Goal: Task Accomplishment & Management: Manage account settings

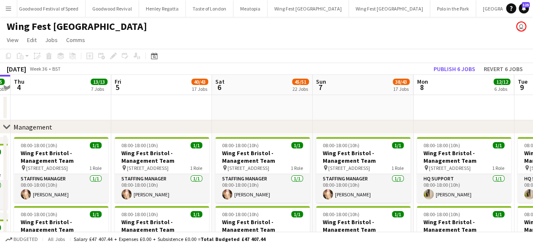
click at [8, 128] on icon at bounding box center [6, 126] width 6 height 3
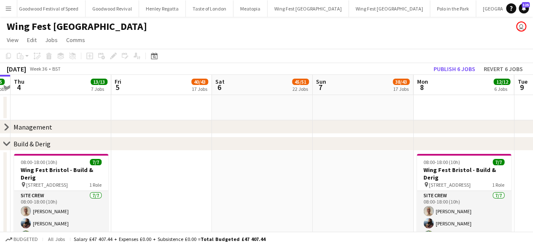
click at [8, 144] on icon at bounding box center [6, 143] width 6 height 3
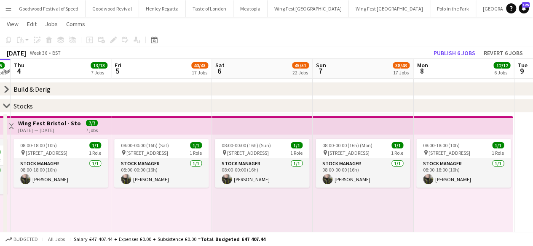
scroll to position [53, 0]
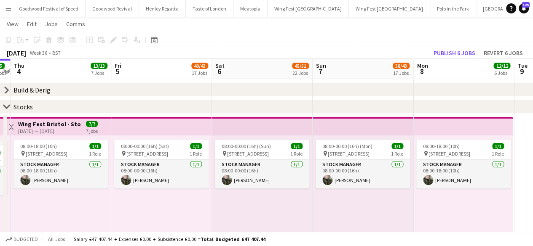
click at [5, 107] on icon at bounding box center [6, 106] width 6 height 3
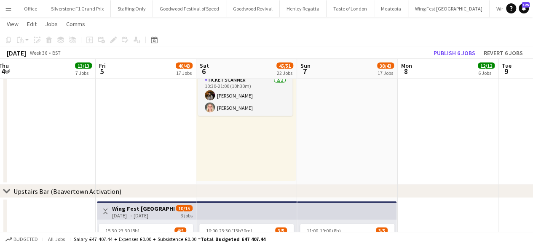
scroll to position [781, 0]
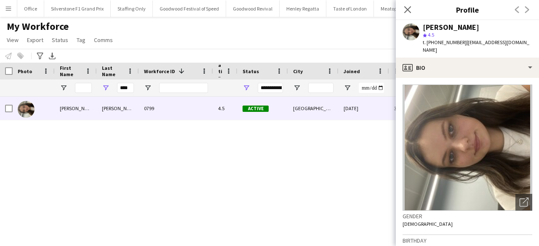
scroll to position [151, 0]
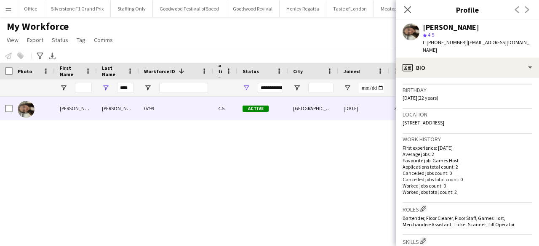
click at [409, 3] on div "Close pop-in" at bounding box center [408, 9] width 24 height 19
click at [411, 7] on icon at bounding box center [407, 9] width 8 height 8
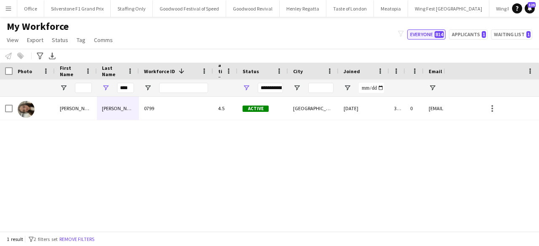
click at [424, 36] on button "Everyone 814" at bounding box center [426, 34] width 38 height 10
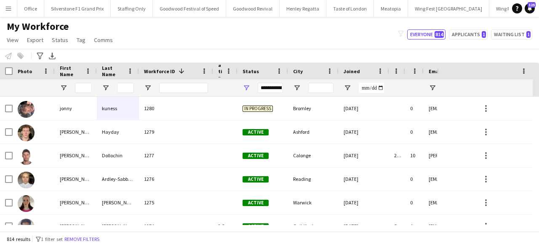
click at [480, 29] on div "My Workforce View Views Default view Glenn BD's Payroll New Starters New view U…" at bounding box center [269, 34] width 539 height 29
click at [475, 32] on button "Applicants 1" at bounding box center [468, 34] width 39 height 10
type input "**********"
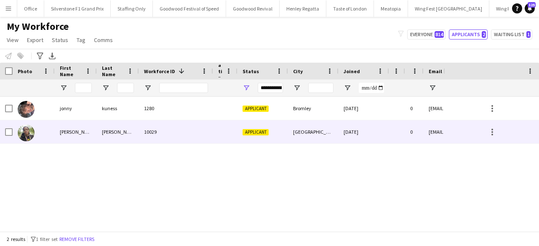
click at [68, 137] on div "[PERSON_NAME]" at bounding box center [76, 131] width 42 height 23
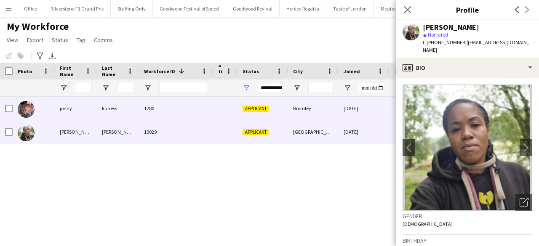
click at [90, 112] on div "jonny" at bounding box center [76, 108] width 42 height 23
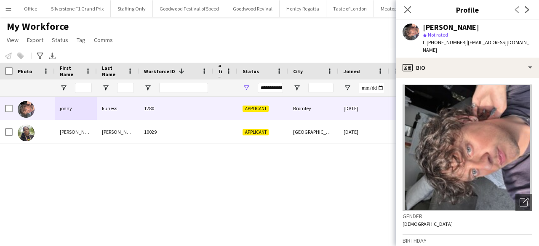
click at [122, 185] on div "jonny kuness 1280 Applicant Bromley 02-09-2025 0 kunessjonny@gmail.com +4474832…" at bounding box center [221, 161] width 443 height 128
click at [406, 9] on icon at bounding box center [407, 9] width 7 height 7
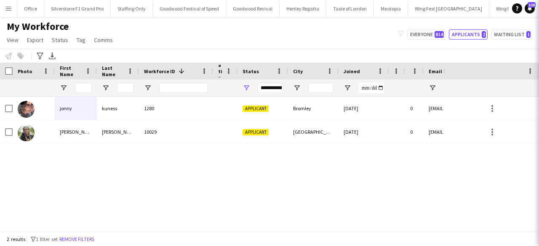
click at [352, 190] on div "jonny kuness 1280 Applicant Bromley 02-09-2025 0 kunessjonny@gmail.com +4474832…" at bounding box center [221, 161] width 443 height 128
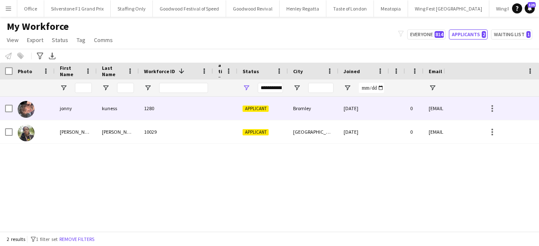
click at [194, 109] on div "1280" at bounding box center [176, 108] width 74 height 23
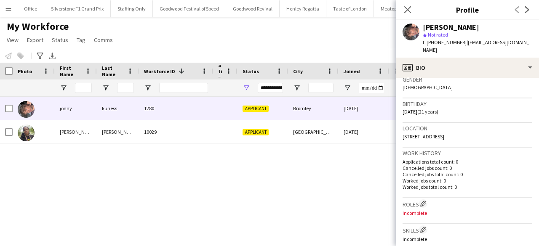
scroll to position [160, 0]
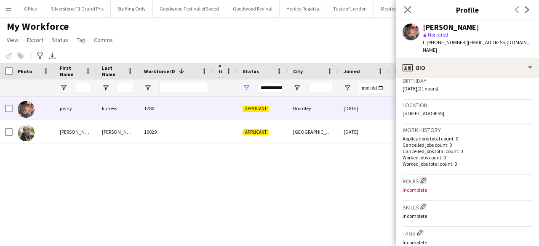
click at [424, 178] on app-icon "Edit crew company roles" at bounding box center [423, 181] width 6 height 6
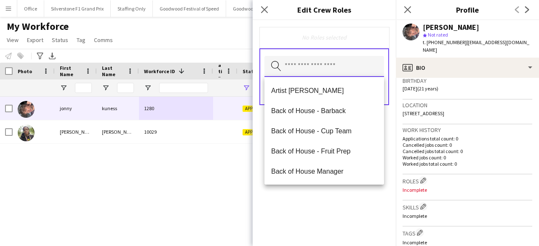
click at [290, 70] on input "text" at bounding box center [324, 66] width 120 height 21
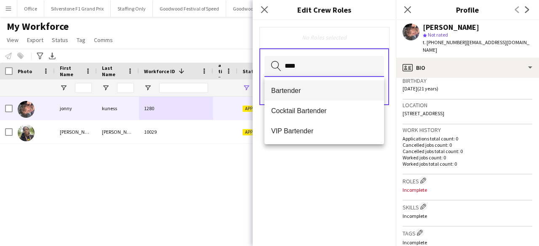
type input "****"
click at [292, 94] on span "Bartender" at bounding box center [324, 91] width 106 height 8
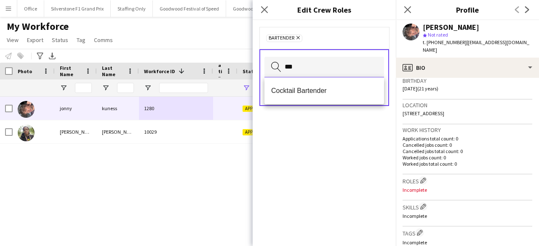
type input "***"
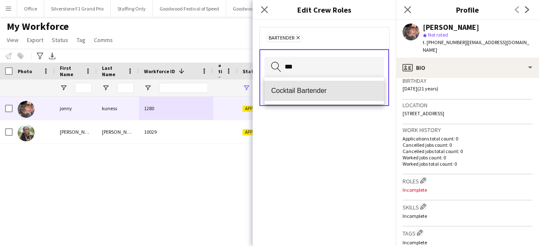
click at [292, 94] on span "Cocktail Bartender" at bounding box center [324, 91] width 106 height 8
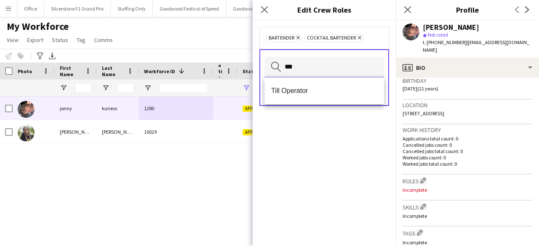
type input "***"
click at [292, 94] on span "Till Operator" at bounding box center [324, 91] width 106 height 8
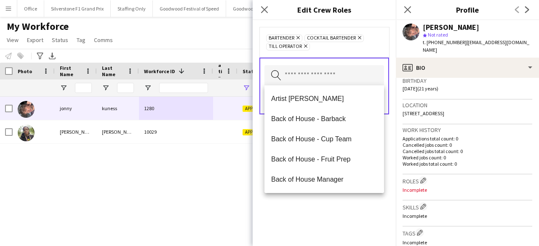
click at [302, 225] on div "Bartender Remove Cocktail Bartender Remove Till Operator Remove Search by role …" at bounding box center [324, 133] width 143 height 226
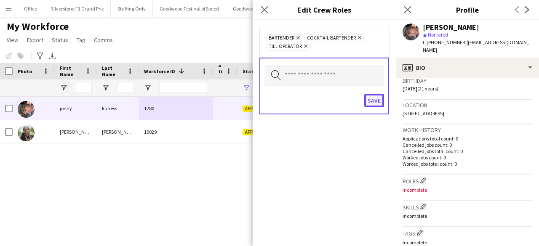
click at [381, 101] on button "Save" at bounding box center [374, 100] width 20 height 13
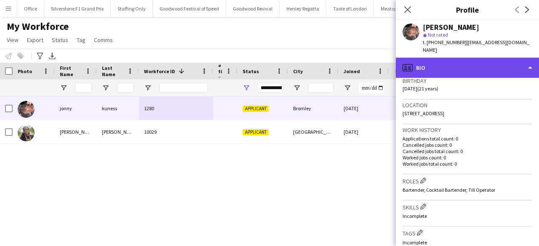
click at [443, 62] on div "profile Bio" at bounding box center [467, 68] width 143 height 20
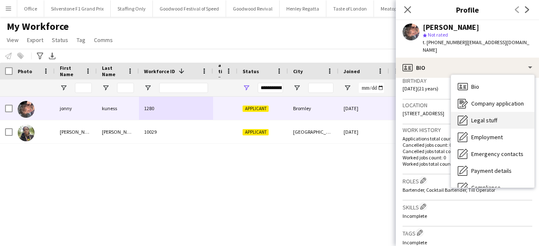
click at [474, 117] on span "Legal stuff" at bounding box center [484, 121] width 26 height 8
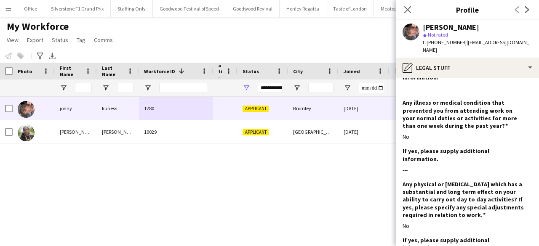
scroll to position [1140, 0]
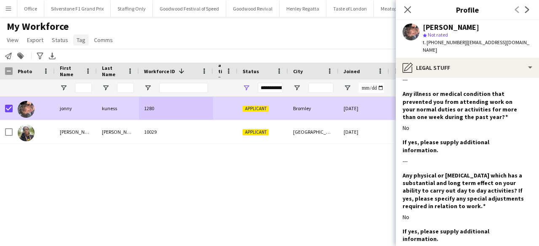
click at [84, 40] on link "Tag" at bounding box center [81, 40] width 16 height 11
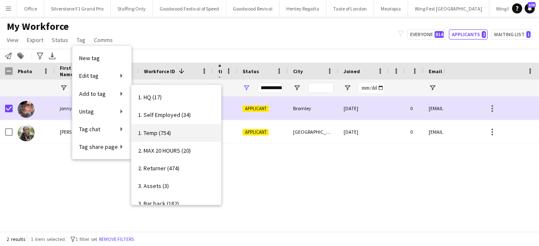
click at [159, 133] on span "1. Temp (754)" at bounding box center [154, 133] width 33 height 8
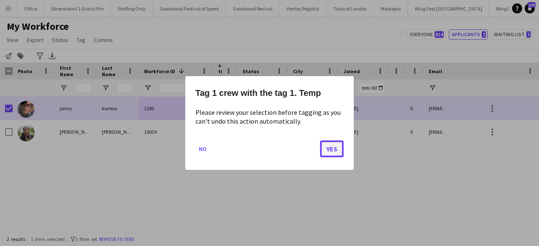
click at [326, 147] on button "Yes" at bounding box center [332, 149] width 24 height 17
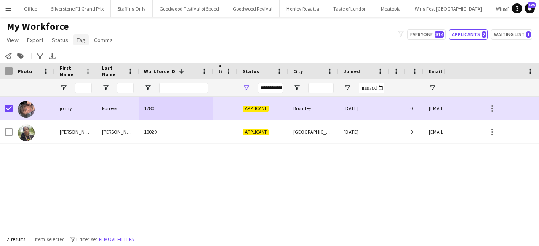
click at [80, 44] on link "Tag" at bounding box center [81, 40] width 16 height 11
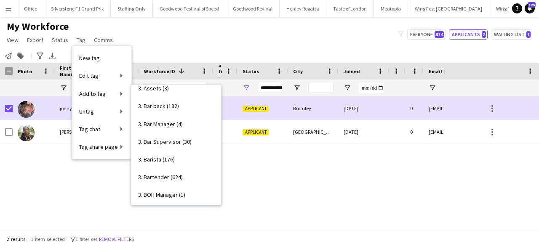
scroll to position [99, 0]
click at [171, 173] on span "3. Bartender (624)" at bounding box center [160, 177] width 45 height 8
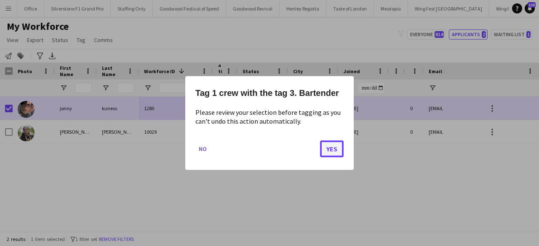
click at [331, 147] on button "Yes" at bounding box center [332, 149] width 24 height 17
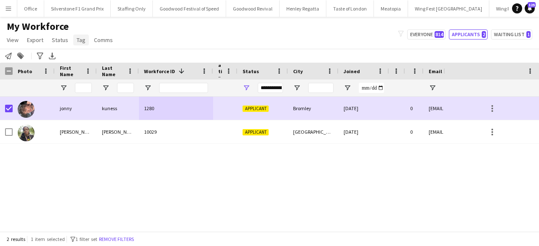
click at [80, 40] on span "Tag" at bounding box center [81, 40] width 9 height 8
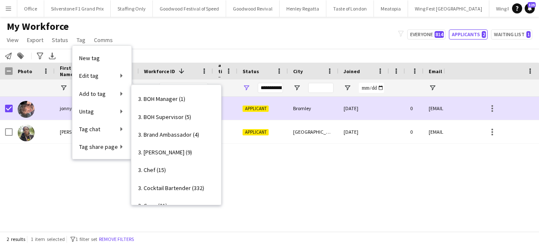
scroll to position [195, 0]
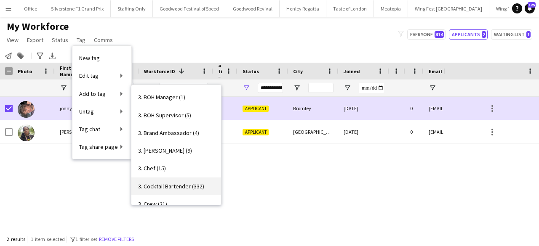
click at [190, 183] on span "3. Cocktail Bartender (332)" at bounding box center [171, 187] width 66 height 8
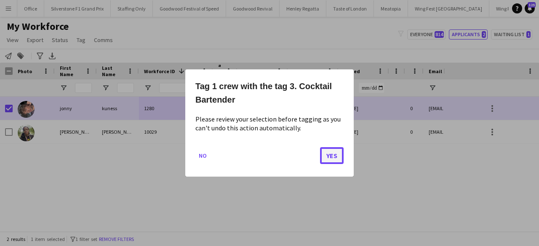
click at [323, 156] on button "Yes" at bounding box center [332, 155] width 24 height 17
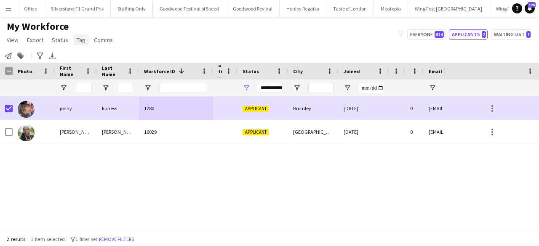
click at [77, 43] on span "Tag" at bounding box center [81, 40] width 9 height 8
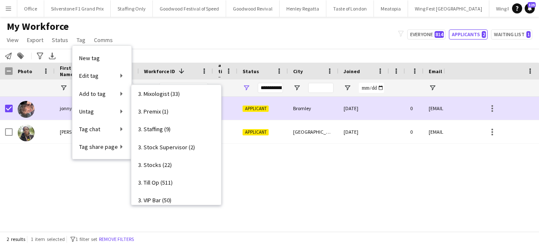
scroll to position [425, 0]
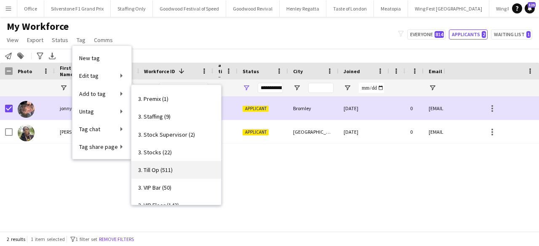
click at [164, 170] on span "3. Till Op (511)" at bounding box center [155, 170] width 35 height 8
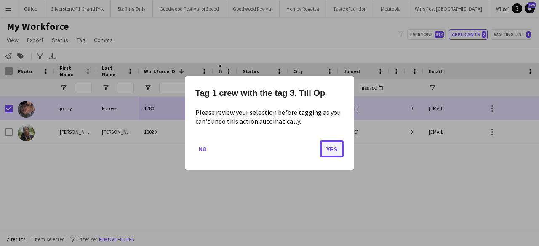
click at [328, 147] on button "Yes" at bounding box center [332, 149] width 24 height 17
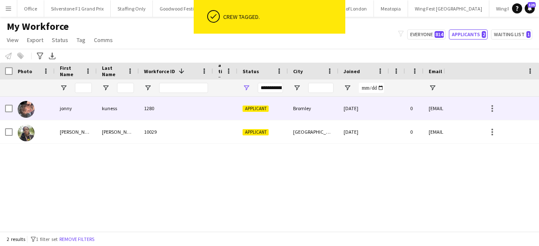
click at [330, 108] on div "Bromley" at bounding box center [313, 108] width 51 height 23
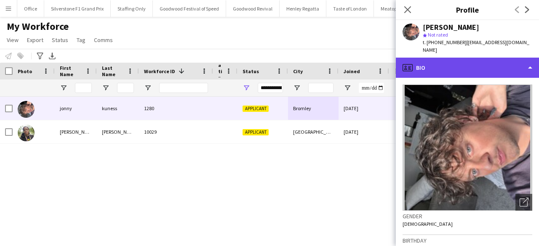
click at [461, 59] on div "profile Bio" at bounding box center [467, 68] width 143 height 20
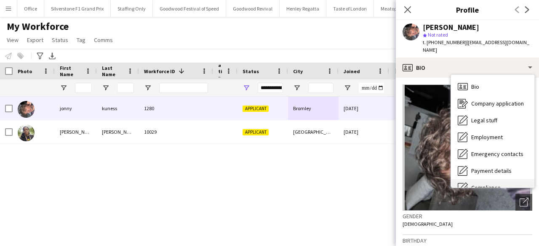
click at [480, 179] on div "Compliance Compliance" at bounding box center [492, 187] width 83 height 17
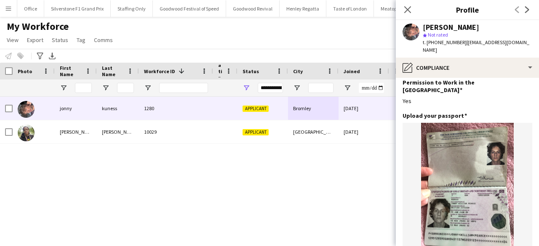
scroll to position [32, 0]
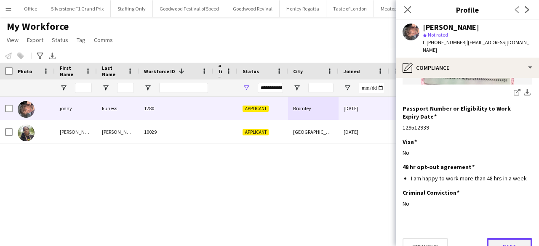
click at [495, 238] on button "Next" at bounding box center [509, 246] width 45 height 17
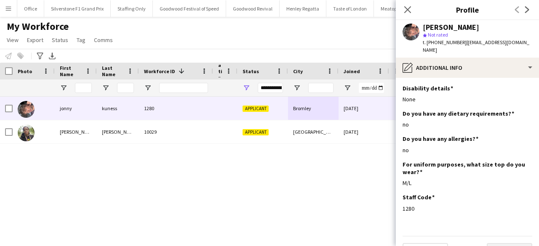
click at [495, 236] on div "Previous Next" at bounding box center [468, 248] width 130 height 24
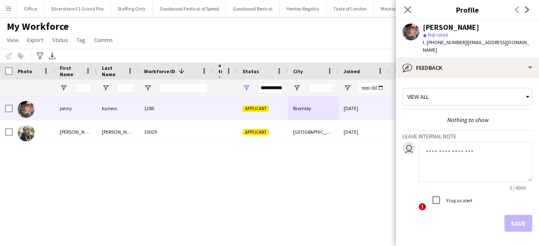
click at [452, 152] on textarea at bounding box center [476, 162] width 114 height 40
type textarea "**********"
click at [515, 217] on button "Save" at bounding box center [518, 223] width 28 height 17
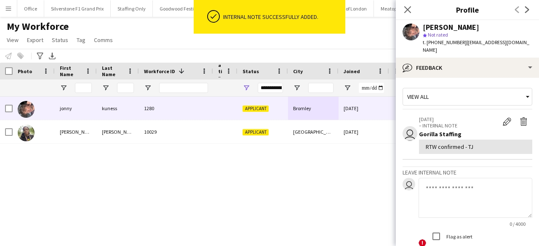
click at [468, 196] on textarea at bounding box center [476, 198] width 114 height 40
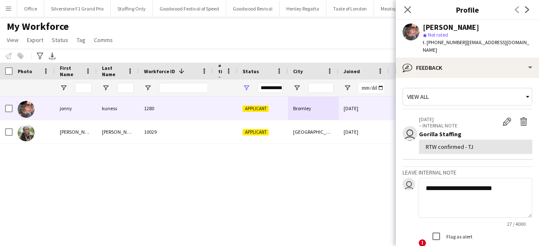
paste textarea "**********"
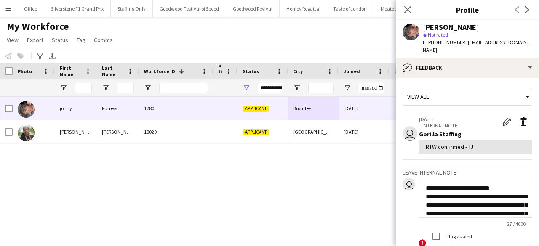
scroll to position [135, 0]
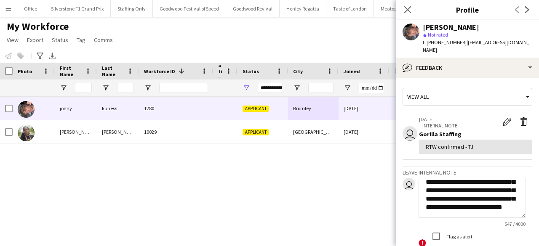
click at [454, 191] on textarea "**********" at bounding box center [472, 198] width 107 height 40
click at [504, 189] on textarea "**********" at bounding box center [472, 198] width 107 height 40
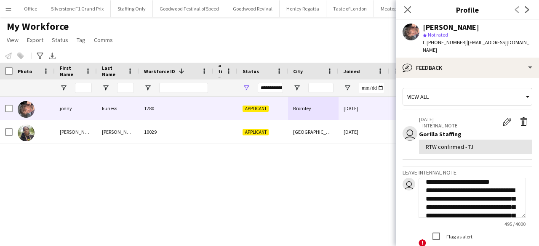
scroll to position [0, 0]
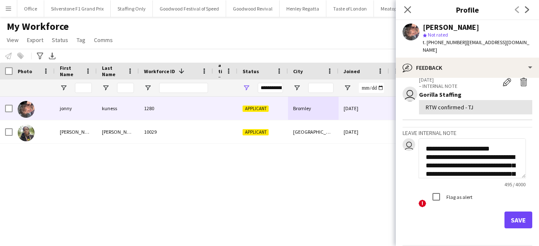
type textarea "**********"
click at [511, 213] on button "Save" at bounding box center [518, 220] width 28 height 17
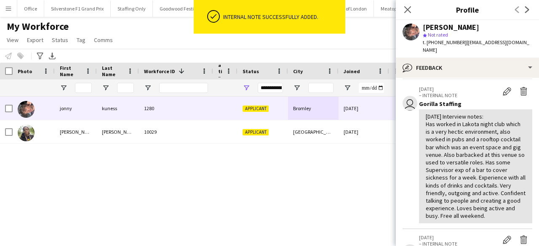
scroll to position [30, 0]
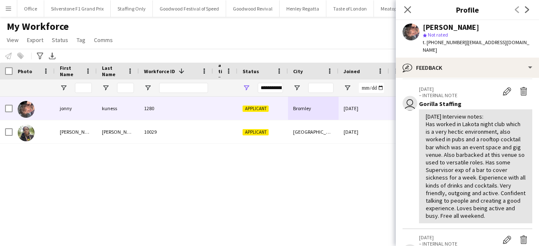
click at [431, 27] on div "[PERSON_NAME]" at bounding box center [451, 28] width 56 height 8
copy div "jonny"
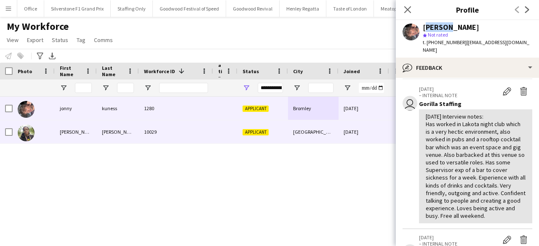
click at [192, 135] on div "10029" at bounding box center [176, 131] width 74 height 23
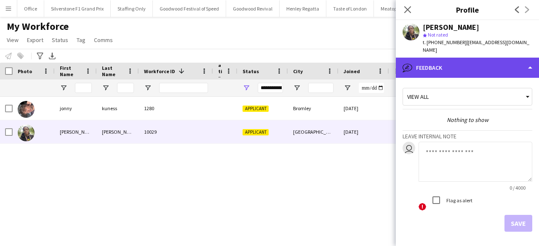
click at [435, 66] on div "bubble-pencil Feedback" at bounding box center [467, 68] width 143 height 20
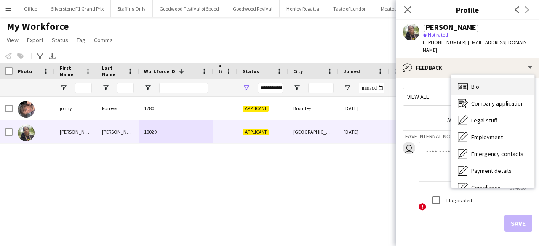
click at [473, 83] on span "Bio" at bounding box center [475, 87] width 8 height 8
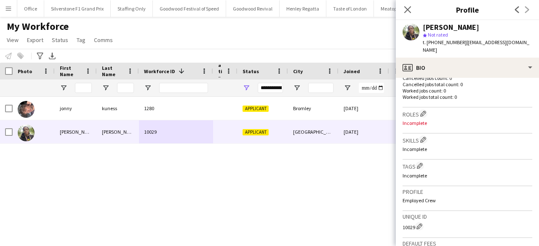
scroll to position [227, 0]
click at [419, 225] on app-icon "Edit crew unique ID" at bounding box center [419, 226] width 6 height 6
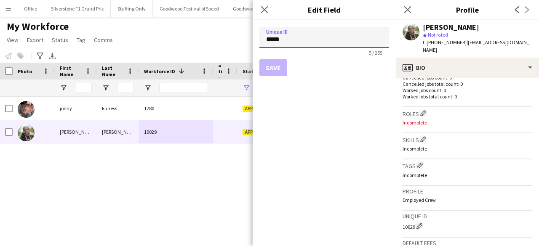
click at [269, 43] on input "*****" at bounding box center [324, 37] width 130 height 21
click at [269, 43] on input "****" at bounding box center [324, 37] width 130 height 21
type input "****"
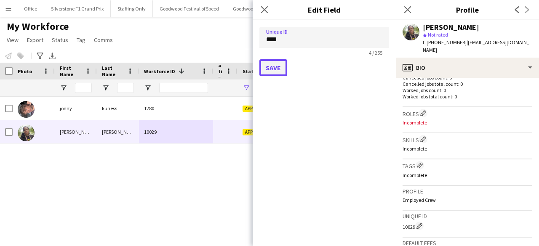
click at [278, 72] on button "Save" at bounding box center [273, 67] width 28 height 17
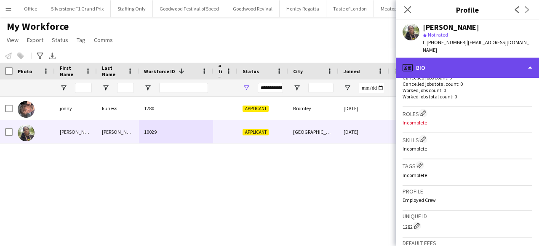
click at [434, 63] on div "profile Bio" at bounding box center [467, 68] width 143 height 20
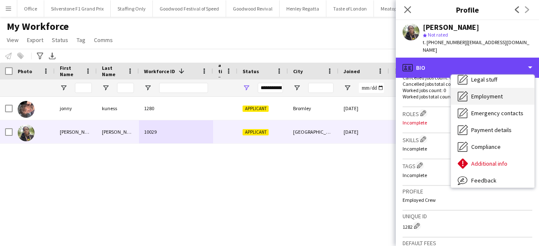
scroll to position [43, 0]
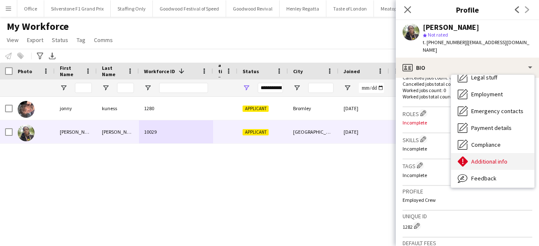
click at [478, 158] on span "Additional info" at bounding box center [489, 162] width 36 height 8
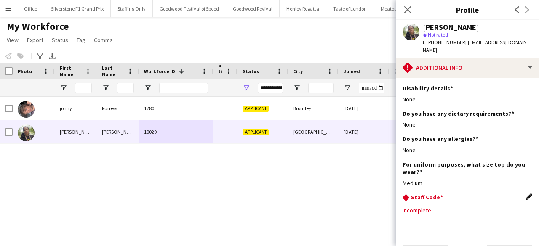
click at [525, 194] on app-icon "Edit this field" at bounding box center [528, 197] width 7 height 7
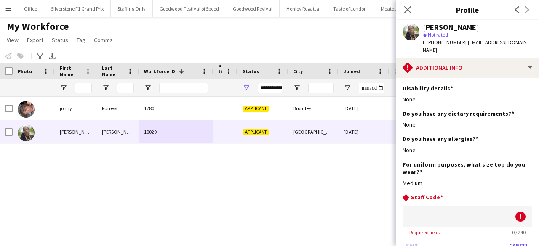
click at [443, 207] on input at bounding box center [468, 217] width 130 height 21
paste input "****"
type input "****"
click at [411, 239] on button "Save" at bounding box center [413, 245] width 20 height 13
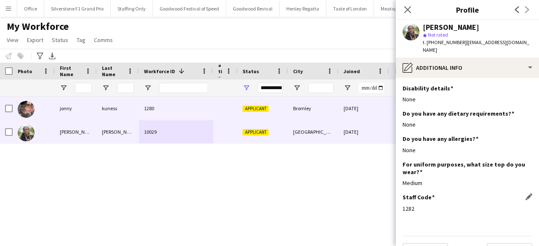
click at [341, 107] on div "02-09-2025" at bounding box center [364, 108] width 51 height 23
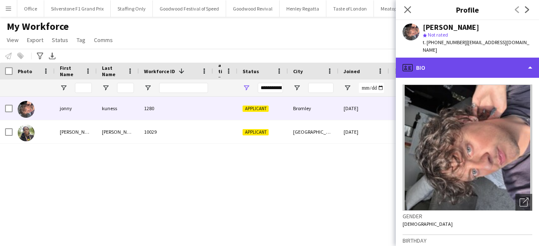
click at [451, 62] on div "profile Bio" at bounding box center [467, 68] width 143 height 20
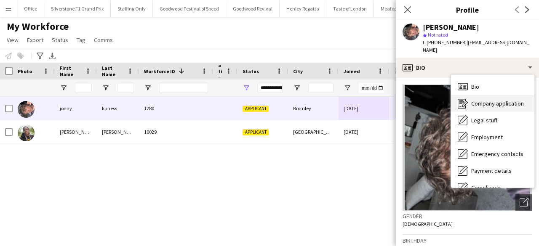
click at [500, 100] on span "Company application" at bounding box center [497, 104] width 53 height 8
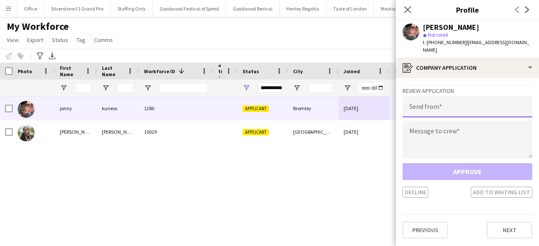
click at [433, 109] on input "email" at bounding box center [468, 106] width 130 height 21
type input "**********"
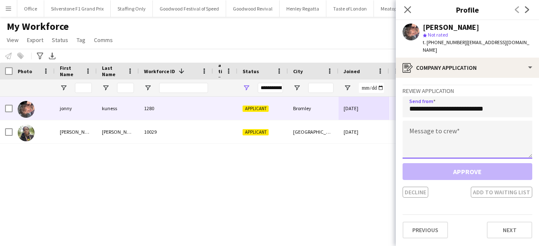
click at [439, 133] on textarea at bounding box center [468, 140] width 130 height 38
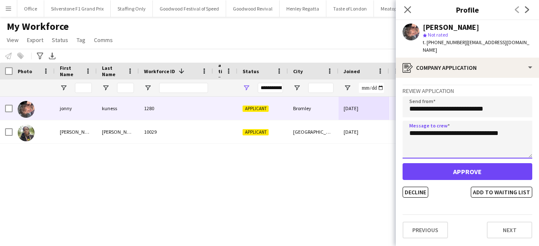
type textarea "**********"
drag, startPoint x: 515, startPoint y: 45, endPoint x: 462, endPoint y: 46, distance: 52.2
click at [462, 46] on div "t. +447483254993 | kunessjonny@gmail.com" at bounding box center [477, 46] width 109 height 15
copy span "[EMAIL_ADDRESS][DOMAIN_NAME]"
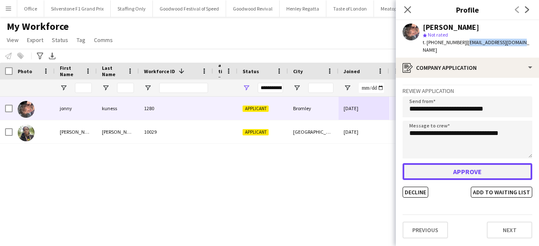
click at [453, 166] on button "Approve" at bounding box center [468, 171] width 130 height 17
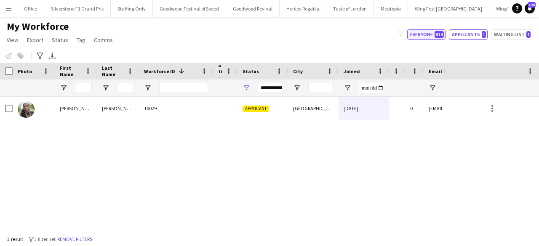
click at [427, 34] on button "Everyone 814" at bounding box center [426, 34] width 38 height 10
type input "**********"
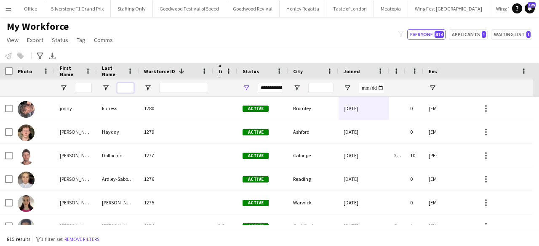
click at [126, 89] on input "Last Name Filter Input" at bounding box center [125, 88] width 17 height 10
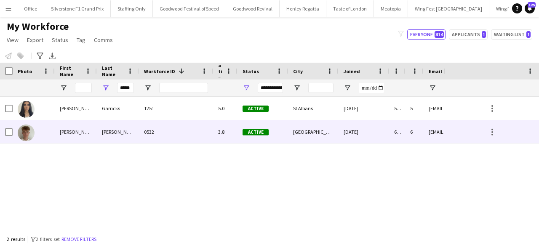
click at [126, 130] on div "Garrido" at bounding box center [118, 131] width 42 height 23
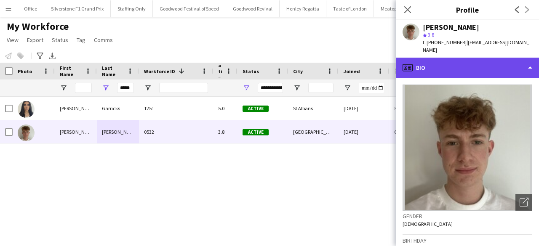
click at [446, 63] on div "profile Bio" at bounding box center [467, 68] width 143 height 20
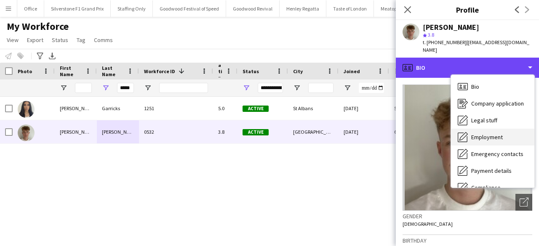
scroll to position [62, 0]
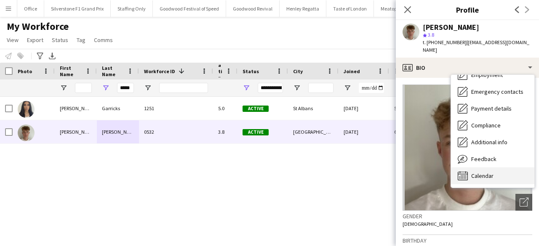
click at [483, 172] on span "Calendar" at bounding box center [482, 176] width 22 height 8
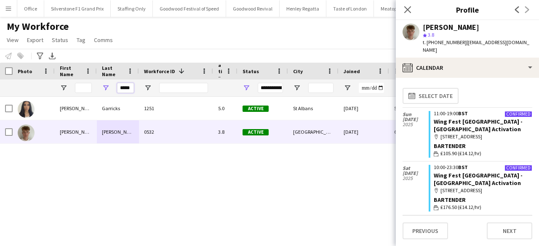
click at [125, 90] on input "*****" at bounding box center [125, 88] width 17 height 10
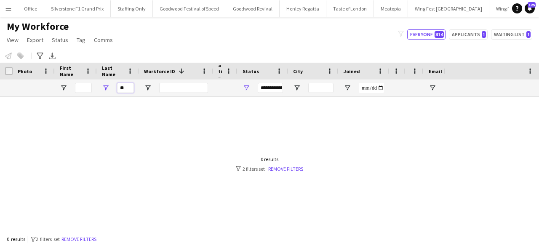
type input "*"
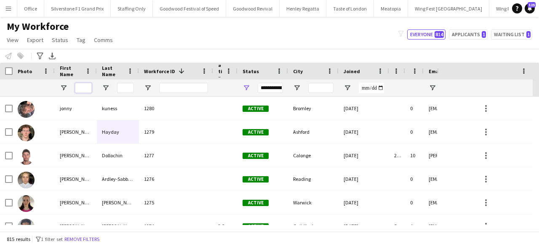
click at [84, 85] on input "First Name Filter Input" at bounding box center [83, 88] width 17 height 10
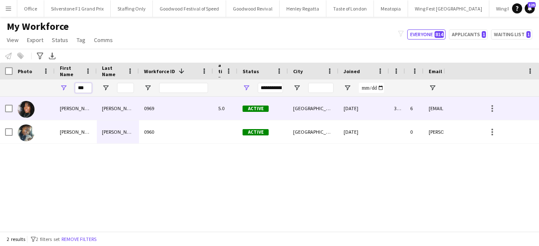
type input "***"
click at [82, 107] on div "Nadine Atlanta" at bounding box center [76, 108] width 42 height 23
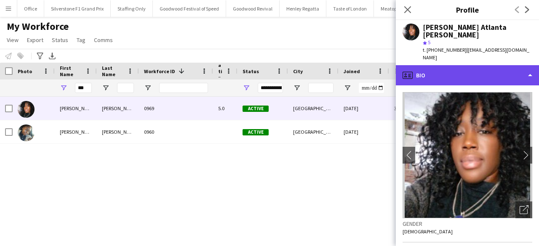
click at [485, 65] on div "profile Bio" at bounding box center [467, 75] width 143 height 20
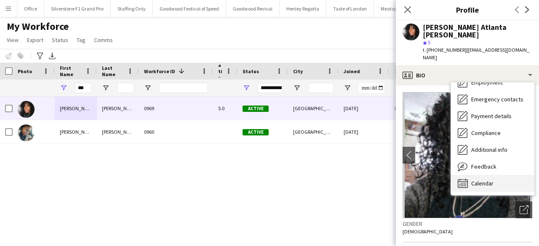
click at [482, 180] on span "Calendar" at bounding box center [482, 184] width 22 height 8
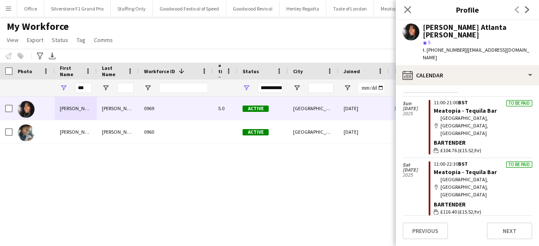
scroll to position [0, 0]
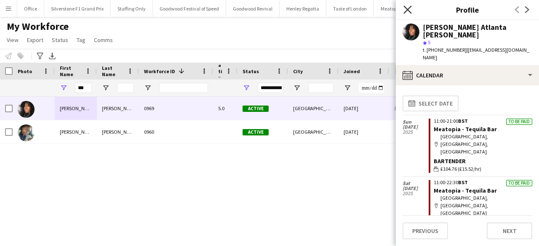
click at [408, 11] on icon "Close pop-in" at bounding box center [407, 9] width 8 height 8
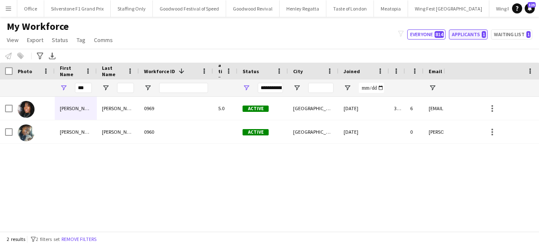
click at [469, 35] on button "Applicants 1" at bounding box center [468, 34] width 39 height 10
type input "**********"
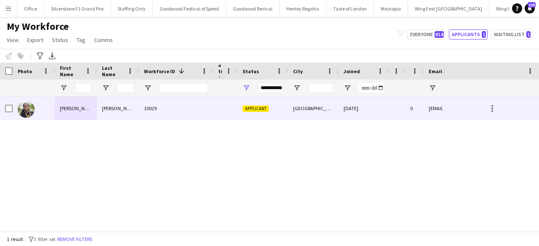
click at [317, 104] on div "London" at bounding box center [313, 108] width 51 height 23
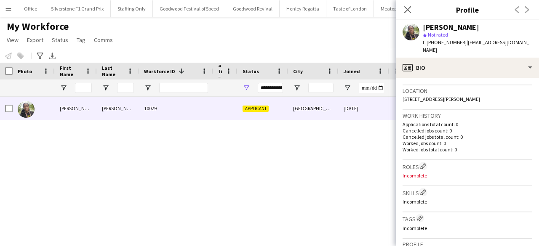
scroll to position [175, 0]
click at [424, 165] on app-icon "Edit crew company roles" at bounding box center [423, 166] width 6 height 6
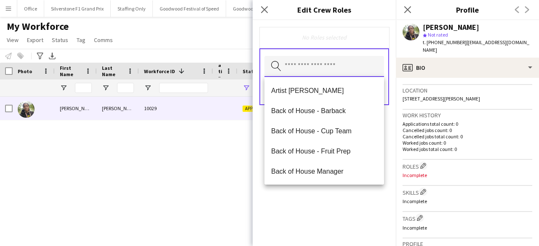
click at [365, 65] on input "text" at bounding box center [324, 66] width 120 height 21
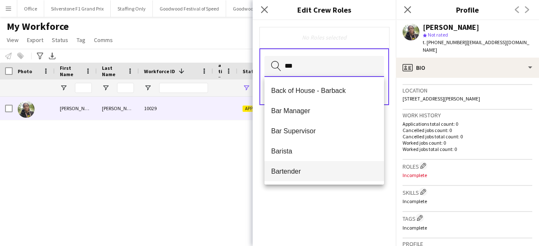
type input "***"
click at [288, 173] on span "Bartender" at bounding box center [324, 172] width 106 height 8
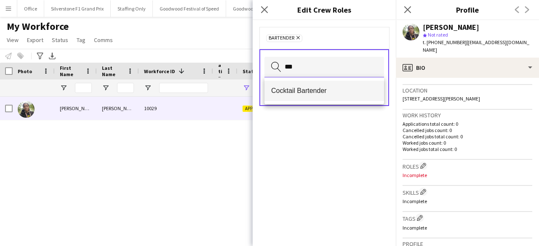
type input "***"
click at [306, 96] on mat-option "Cocktail Bartender" at bounding box center [324, 91] width 120 height 20
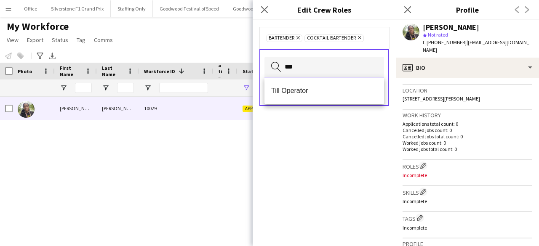
type input "***"
click at [306, 96] on mat-option "Till Operator" at bounding box center [324, 91] width 120 height 20
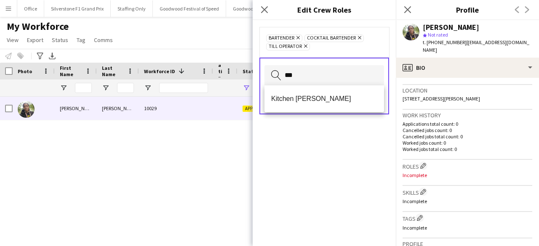
type input "***"
click at [306, 96] on span "Kitchen [PERSON_NAME]" at bounding box center [324, 99] width 106 height 8
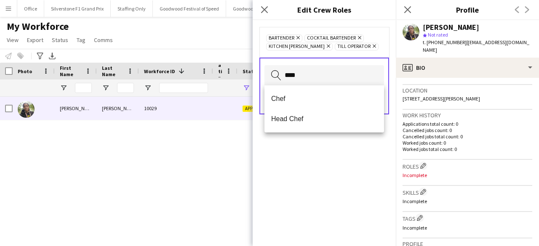
type input "****"
click at [306, 96] on span "Chef" at bounding box center [324, 99] width 106 height 8
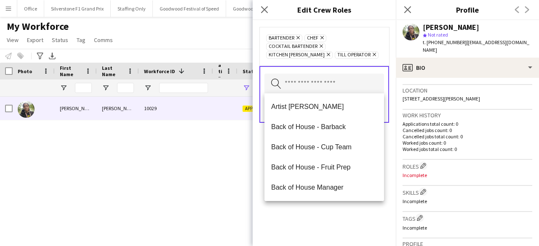
click at [301, 238] on div "Bartender Remove Chef Remove Cocktail Bartender Remove Kitchen Porter Remove Ti…" at bounding box center [324, 133] width 143 height 226
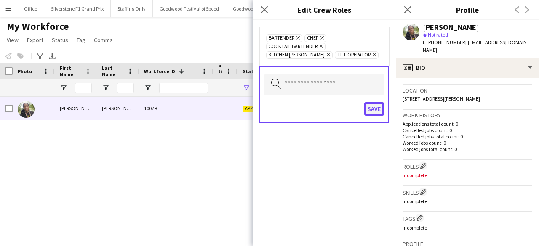
click at [379, 109] on button "Save" at bounding box center [374, 108] width 20 height 13
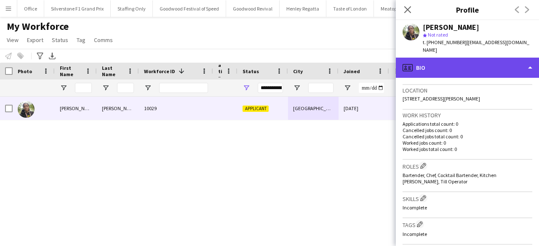
click at [435, 69] on div "profile Bio" at bounding box center [467, 68] width 143 height 20
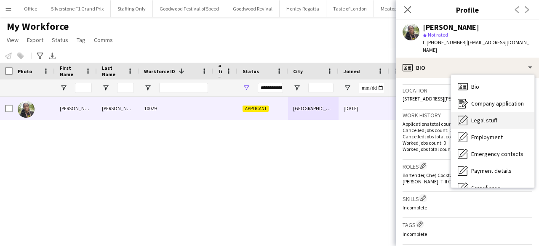
click at [502, 112] on div "Legal stuff Legal stuff" at bounding box center [492, 120] width 83 height 17
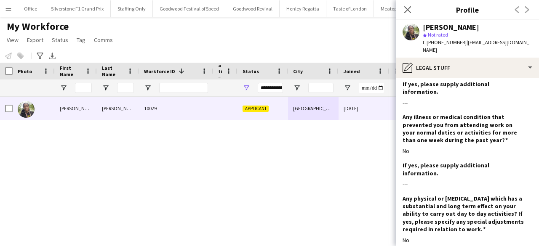
scroll to position [1117, 0]
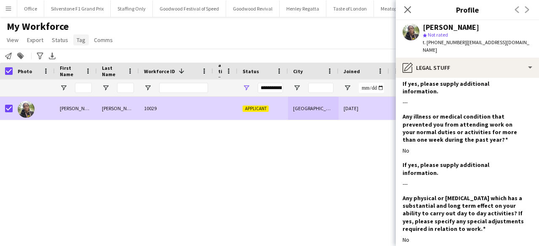
click at [80, 37] on span "Tag" at bounding box center [81, 40] width 9 height 8
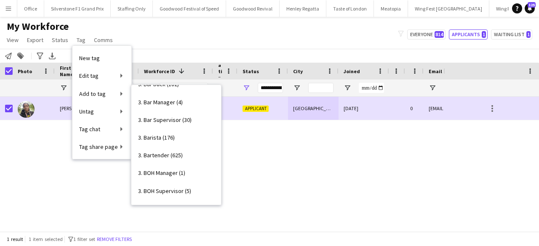
scroll to position [0, 0]
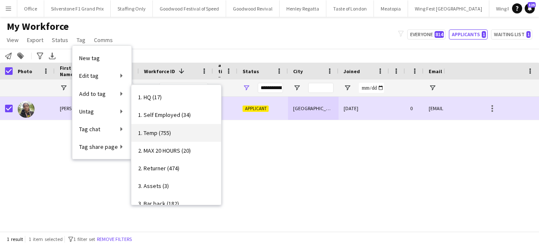
click at [159, 131] on span "1. Temp (755)" at bounding box center [154, 133] width 33 height 8
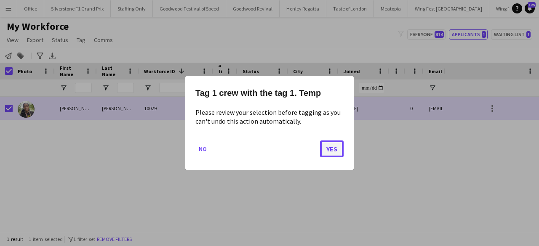
click at [323, 151] on button "Yes" at bounding box center [332, 149] width 24 height 17
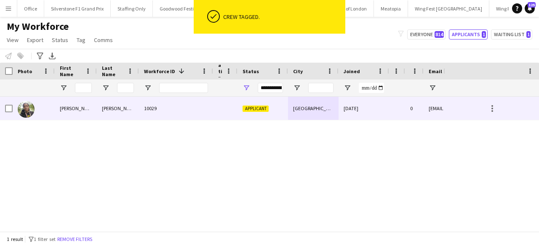
click at [331, 109] on div "London" at bounding box center [313, 108] width 51 height 23
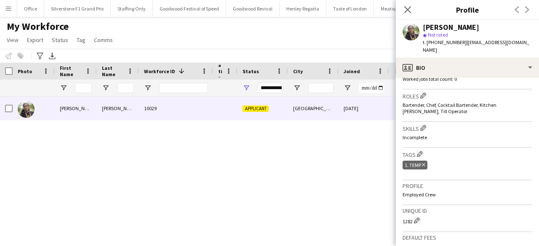
scroll to position [245, 0]
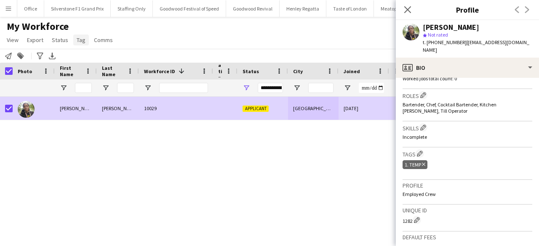
click at [80, 43] on span "Tag" at bounding box center [81, 40] width 9 height 8
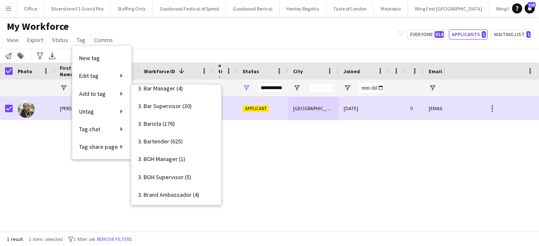
scroll to position [140, 0]
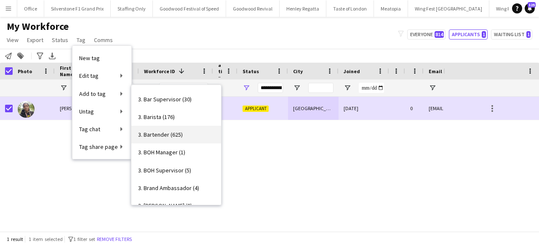
click at [176, 134] on span "3. Bartender (625)" at bounding box center [160, 135] width 45 height 8
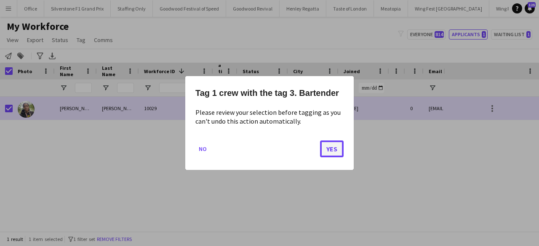
click at [334, 145] on button "Yes" at bounding box center [332, 149] width 24 height 17
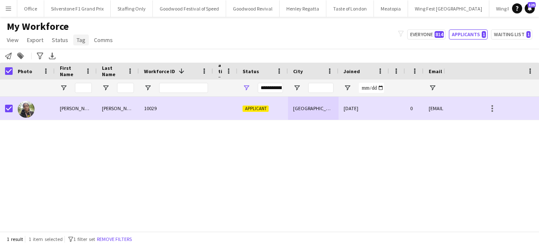
click at [80, 43] on span "Tag" at bounding box center [81, 40] width 9 height 8
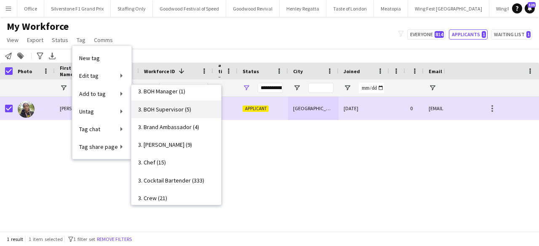
scroll to position [226, 0]
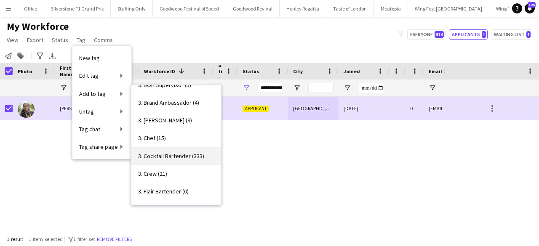
click at [182, 156] on span "3. Cocktail Bartender (333)" at bounding box center [171, 156] width 66 height 8
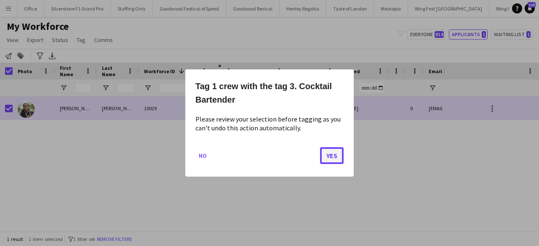
click at [325, 154] on button "Yes" at bounding box center [332, 155] width 24 height 17
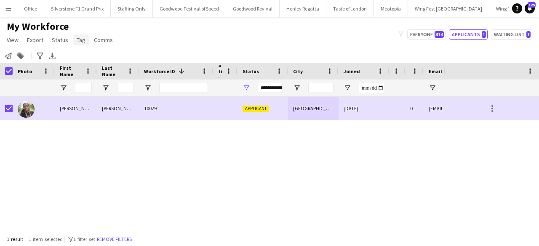
click at [79, 43] on span "Tag" at bounding box center [81, 40] width 9 height 8
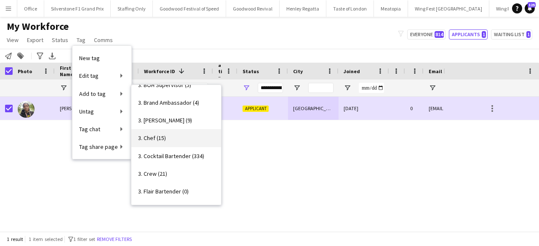
click at [158, 139] on span "3. Chef (15)" at bounding box center [152, 138] width 28 height 8
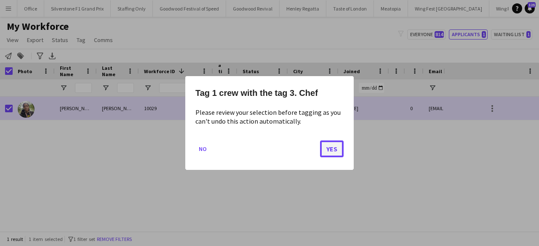
click at [332, 150] on button "Yes" at bounding box center [332, 149] width 24 height 17
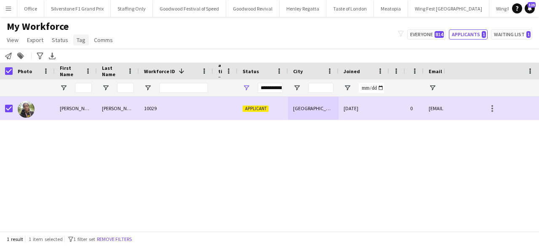
click at [82, 38] on span "Tag" at bounding box center [81, 40] width 9 height 8
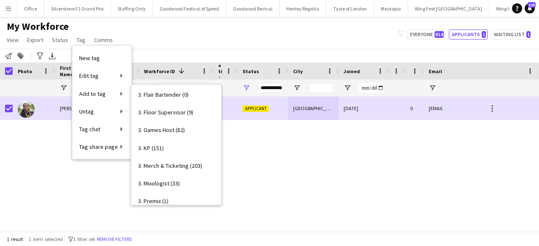
scroll to position [326, 0]
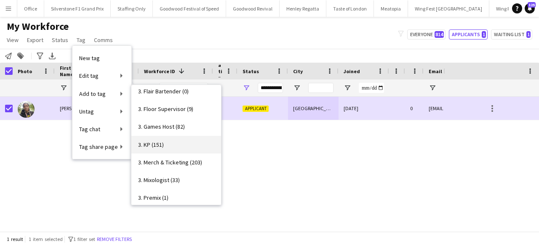
click at [162, 141] on span "3. KP (151)" at bounding box center [151, 145] width 26 height 8
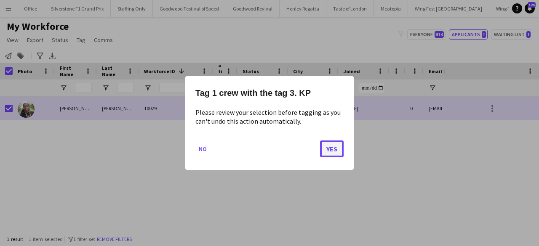
click at [326, 146] on button "Yes" at bounding box center [332, 149] width 24 height 17
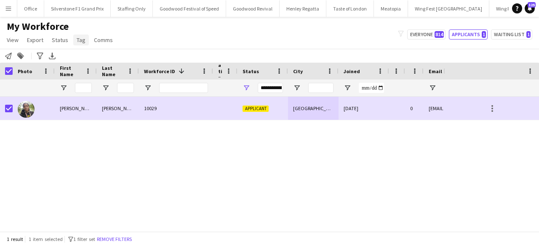
click at [80, 37] on span "Tag" at bounding box center [81, 40] width 9 height 8
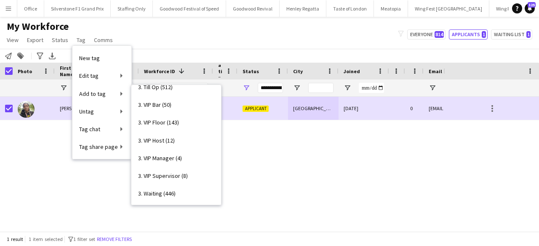
scroll to position [509, 0]
click at [182, 139] on link "3. VIP Host (12)" at bounding box center [176, 139] width 90 height 18
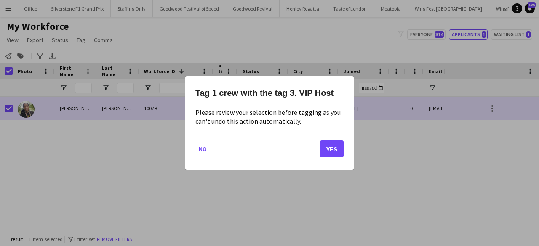
click at [169, 184] on div at bounding box center [269, 123] width 539 height 246
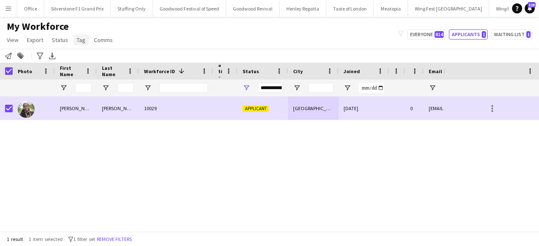
click at [82, 42] on span "Tag" at bounding box center [81, 40] width 9 height 8
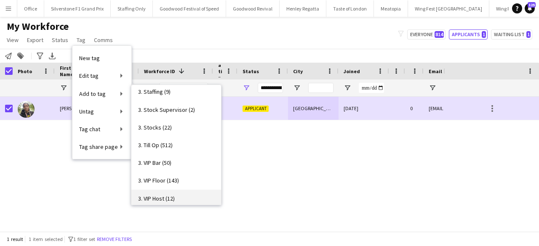
scroll to position [431, 0]
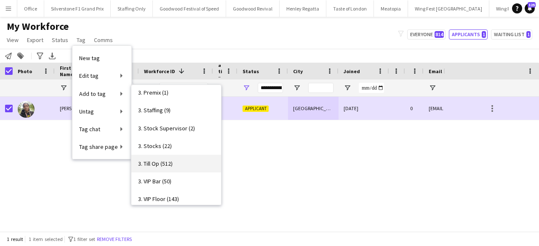
click at [171, 160] on span "3. Till Op (512)" at bounding box center [155, 164] width 35 height 8
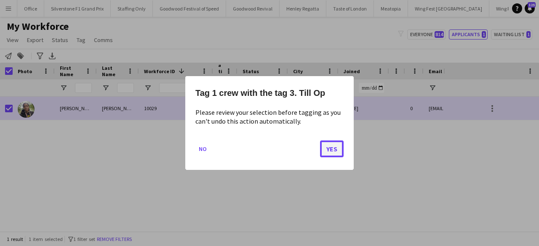
click at [325, 156] on button "Yes" at bounding box center [332, 149] width 24 height 17
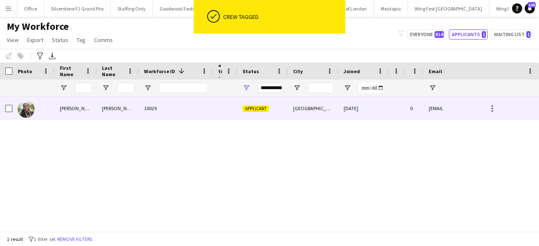
click at [331, 110] on div "London" at bounding box center [313, 108] width 51 height 23
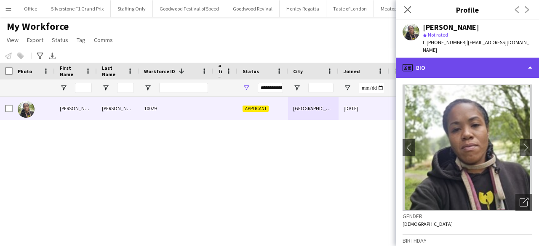
click at [452, 63] on div "profile Bio" at bounding box center [467, 68] width 143 height 20
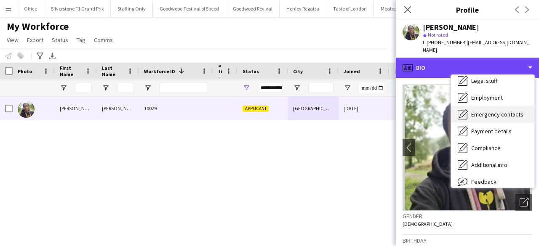
scroll to position [40, 0]
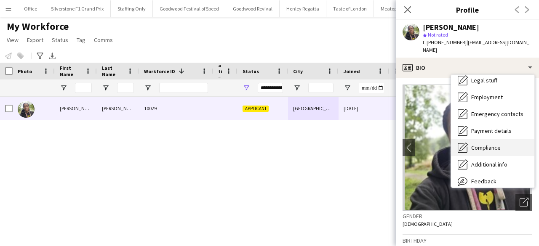
click at [493, 144] on span "Compliance" at bounding box center [485, 148] width 29 height 8
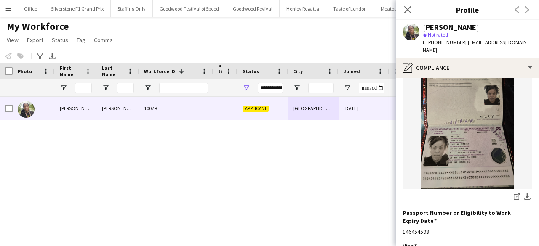
scroll to position [89, 0]
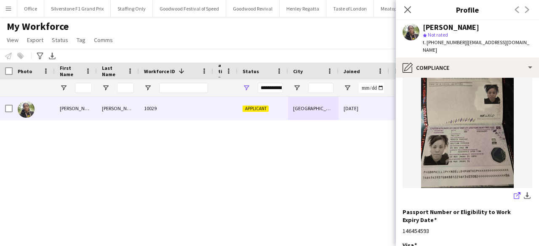
click at [514, 194] on icon at bounding box center [516, 196] width 5 height 5
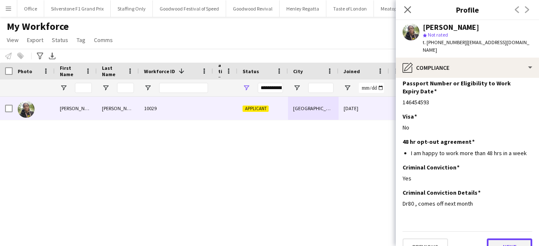
click at [500, 239] on button "Next" at bounding box center [509, 247] width 45 height 17
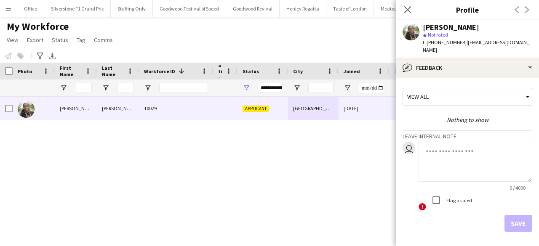
click at [454, 154] on textarea at bounding box center [476, 162] width 114 height 40
type textarea "**********"
click at [508, 219] on button "Save" at bounding box center [518, 223] width 28 height 17
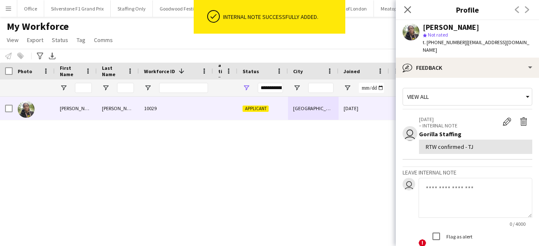
click at [453, 186] on textarea at bounding box center [476, 198] width 114 height 40
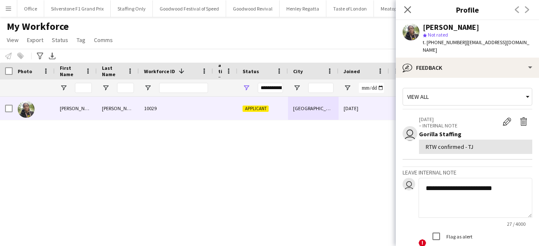
paste textarea "**********"
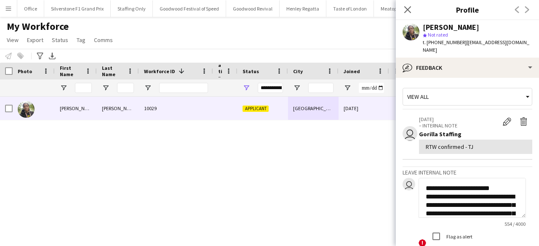
scroll to position [61, 0]
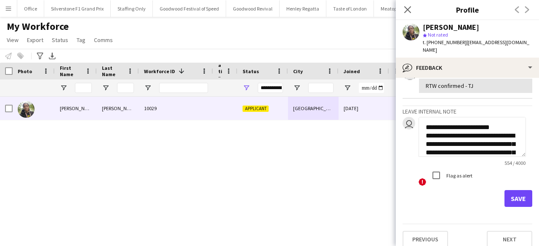
type textarea "**********"
click at [512, 190] on button "Save" at bounding box center [518, 198] width 28 height 17
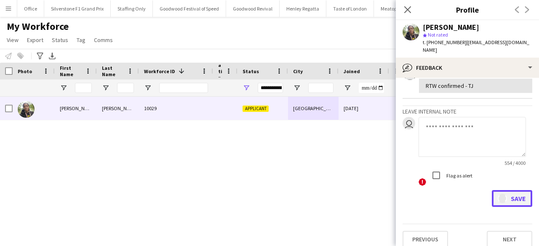
scroll to position [225, 0]
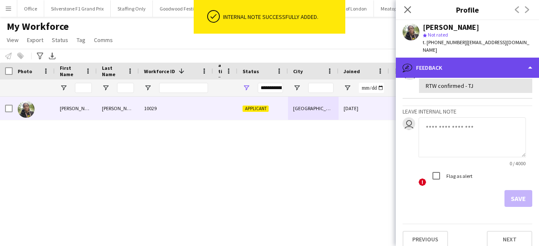
click at [471, 58] on div "bubble-pencil Feedback" at bounding box center [467, 68] width 143 height 20
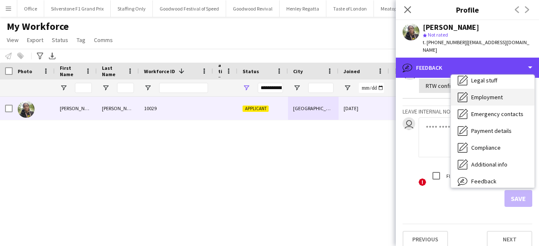
scroll to position [0, 0]
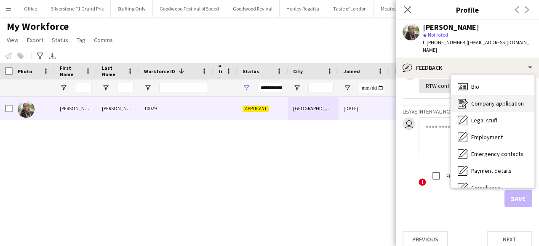
click at [494, 100] on span "Company application" at bounding box center [497, 104] width 53 height 8
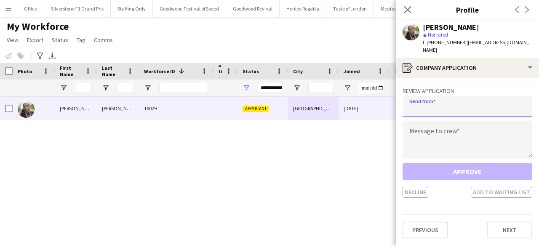
click at [485, 100] on input "email" at bounding box center [468, 106] width 130 height 21
type input "**********"
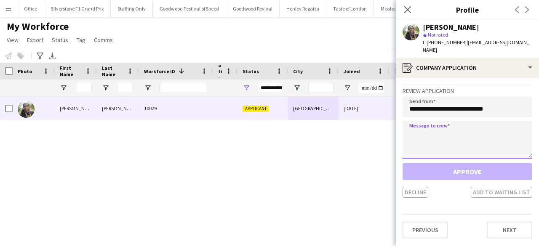
click at [475, 133] on textarea at bounding box center [468, 140] width 130 height 38
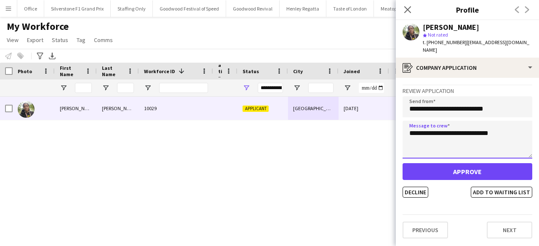
click at [454, 129] on textarea "**********" at bounding box center [468, 140] width 130 height 38
type textarea "**********"
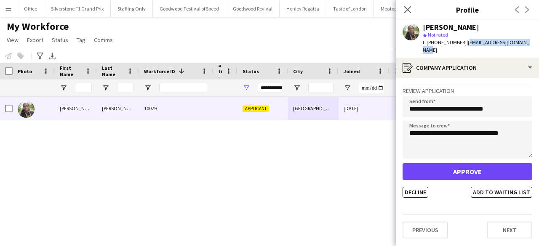
drag, startPoint x: 520, startPoint y: 43, endPoint x: 463, endPoint y: 48, distance: 57.4
click at [463, 48] on div "Noelle Phillip star Not rated t. +447796361102 | phillipnoelle91@gmail.com" at bounding box center [467, 38] width 143 height 37
copy span "[EMAIL_ADDRESS][DOMAIN_NAME]"
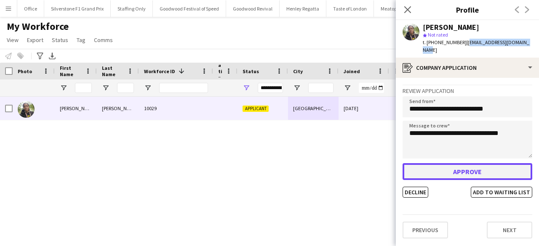
click at [468, 163] on button "Approve" at bounding box center [468, 171] width 130 height 17
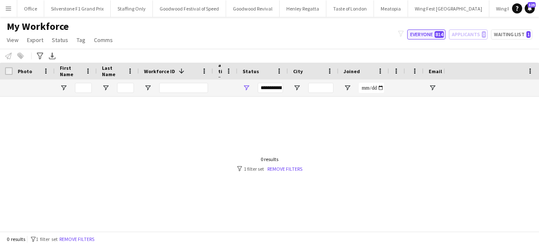
click at [431, 35] on button "Everyone 814" at bounding box center [426, 34] width 38 height 10
type input "**********"
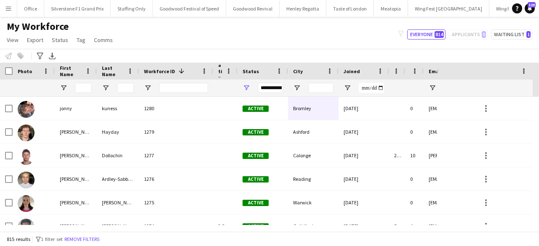
click at [352, 69] on span "Joined" at bounding box center [352, 71] width 16 height 6
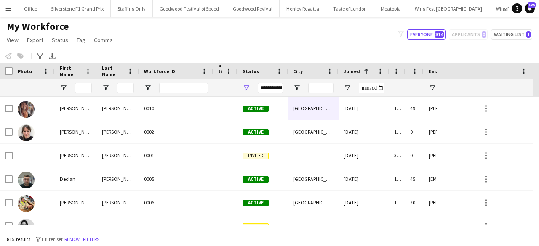
click at [352, 69] on span "Joined" at bounding box center [352, 71] width 16 height 6
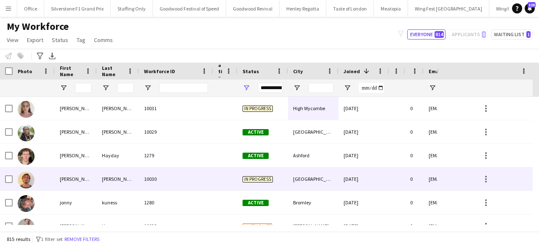
click at [282, 173] on div "In progress" at bounding box center [262, 179] width 51 height 23
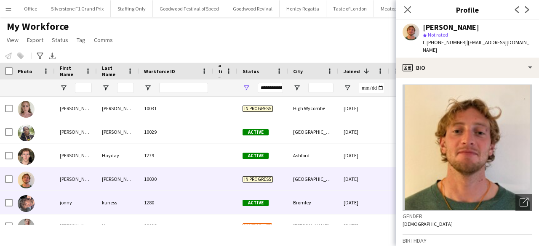
click at [288, 204] on div "Bromley" at bounding box center [313, 202] width 51 height 23
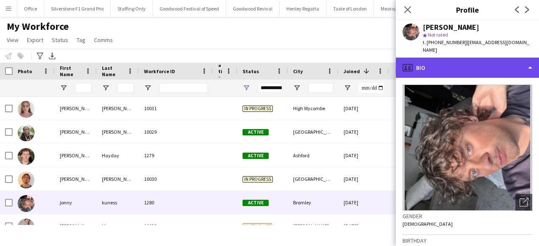
click at [466, 67] on div "profile Bio" at bounding box center [467, 68] width 143 height 20
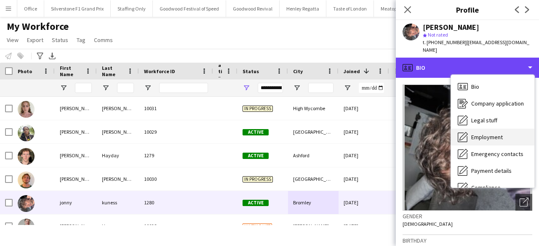
scroll to position [62, 0]
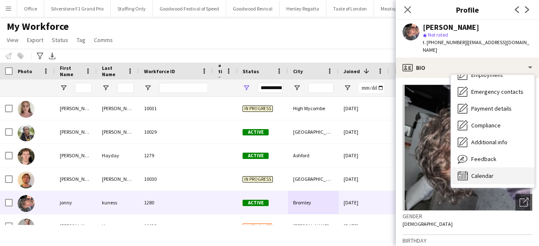
click at [487, 172] on span "Calendar" at bounding box center [482, 176] width 22 height 8
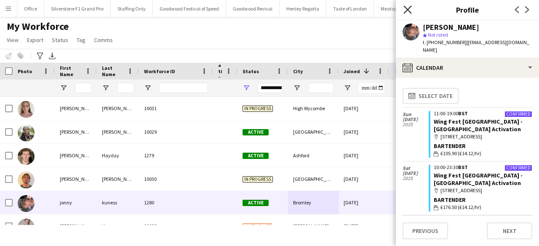
click at [410, 8] on icon at bounding box center [407, 9] width 8 height 8
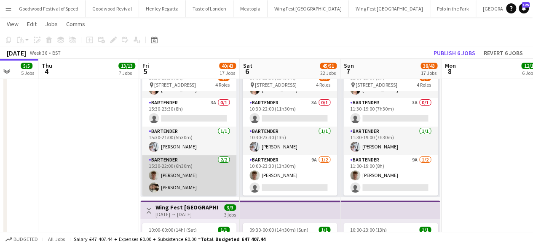
click at [187, 187] on app-card-role "Bartender [DATE] 15:30-22:00 (6h30m) [PERSON_NAME] [PERSON_NAME]" at bounding box center [189, 175] width 94 height 41
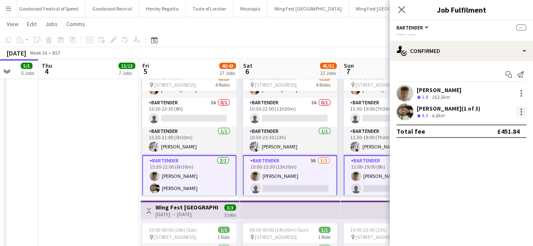
click at [520, 112] on div at bounding box center [521, 112] width 10 height 10
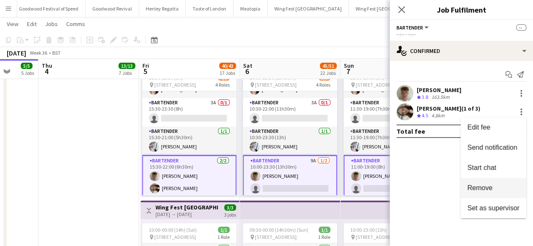
click at [489, 187] on span "Remove" at bounding box center [479, 187] width 25 height 7
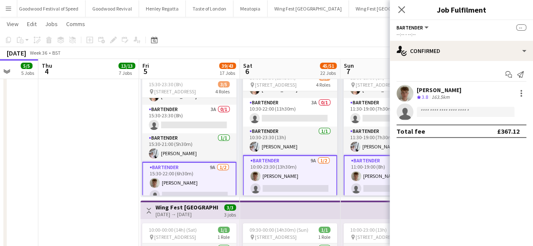
click at [76, 181] on app-date-cell at bounding box center [88, 244] width 101 height 398
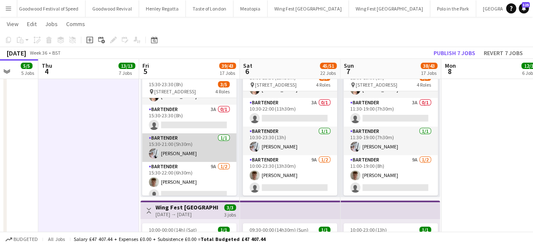
click at [184, 154] on app-card-role "Bartender [DATE] 15:30-21:00 (5h30m) [PERSON_NAME]" at bounding box center [189, 147] width 94 height 29
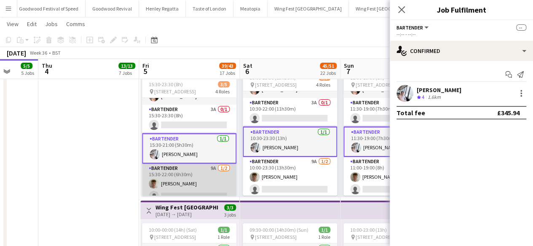
click at [191, 171] on app-card-role "Bartender 9A [DATE] 15:30-22:00 (6h30m) [PERSON_NAME] single-neutral-actions" at bounding box center [189, 184] width 94 height 41
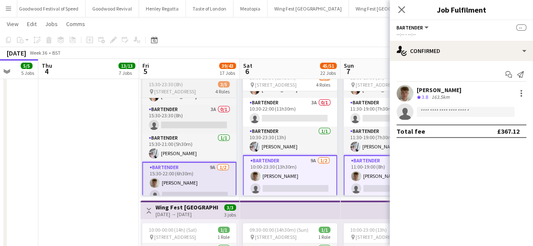
click at [187, 89] on span "[STREET_ADDRESS]" at bounding box center [175, 91] width 42 height 6
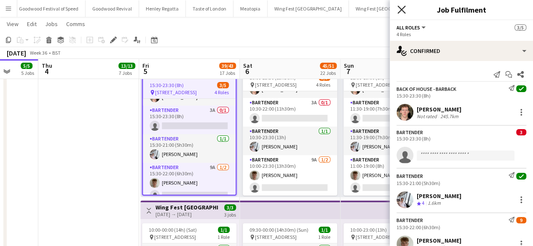
click at [398, 12] on icon at bounding box center [401, 9] width 8 height 8
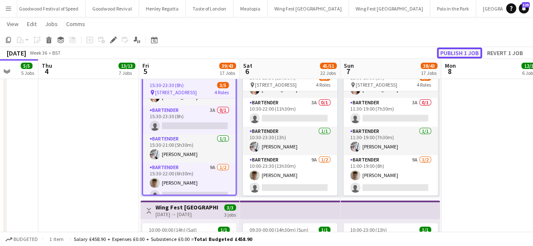
click at [466, 53] on button "Publish 1 job" at bounding box center [459, 53] width 45 height 11
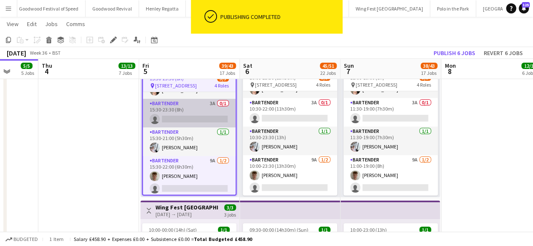
click at [198, 112] on app-card-role "Bartender 3A 0/1 15:30-23:30 (8h) single-neutral-actions" at bounding box center [189, 113] width 93 height 29
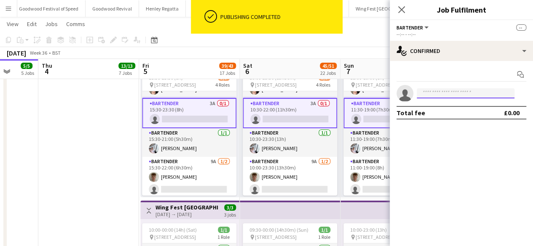
click at [421, 93] on input at bounding box center [465, 93] width 98 height 10
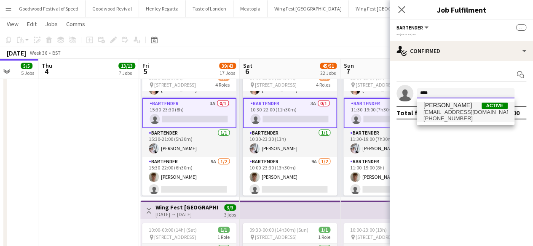
type input "****"
click at [447, 114] on span "[EMAIL_ADDRESS][DOMAIN_NAME]" at bounding box center [465, 112] width 84 height 7
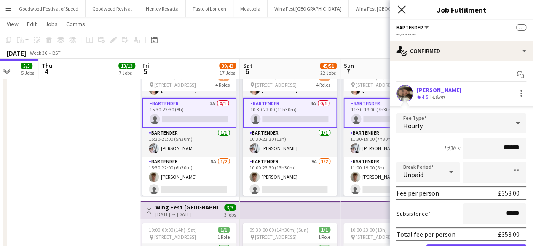
click at [402, 11] on icon at bounding box center [401, 9] width 8 height 8
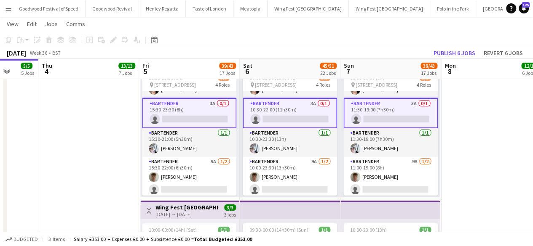
click at [175, 126] on app-card-role "Bartender 3A 0/1 15:30-23:30 (8h) single-neutral-actions" at bounding box center [189, 113] width 94 height 30
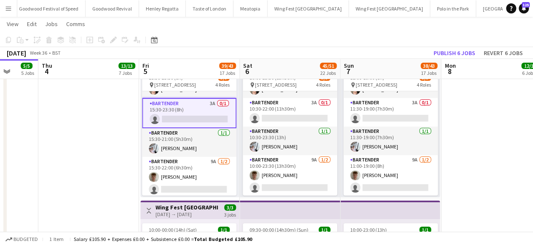
click at [207, 118] on app-card-role "Bartender 3A 0/1 15:30-23:30 (8h) single-neutral-actions" at bounding box center [189, 113] width 94 height 30
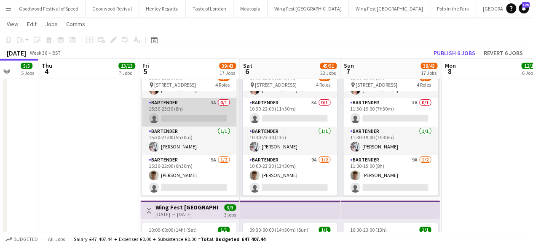
click at [207, 118] on app-card-role "Bartender 3A 0/1 15:30-23:30 (8h) single-neutral-actions" at bounding box center [189, 112] width 94 height 29
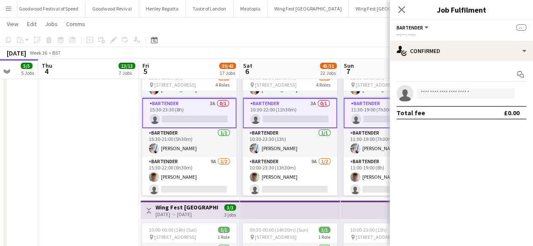
click at [207, 118] on app-card-role "Bartender 3A 0/1 15:30-23:30 (8h) single-neutral-actions" at bounding box center [189, 113] width 94 height 30
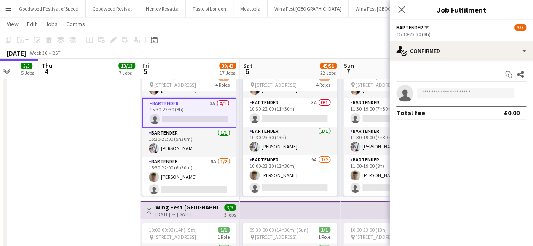
click at [440, 96] on input at bounding box center [465, 93] width 98 height 10
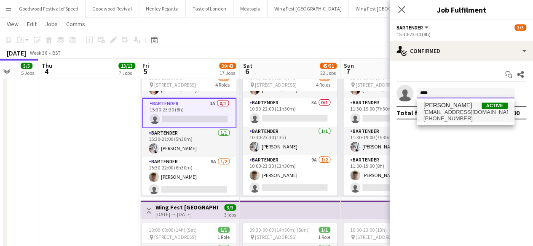
type input "****"
click at [436, 111] on span "[EMAIL_ADDRESS][DOMAIN_NAME]" at bounding box center [465, 112] width 84 height 7
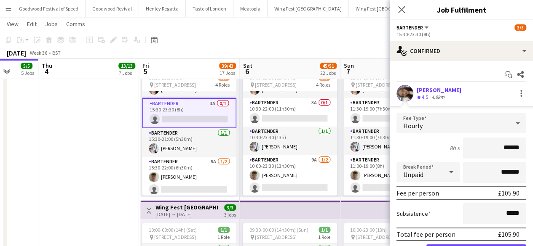
scroll to position [46, 0]
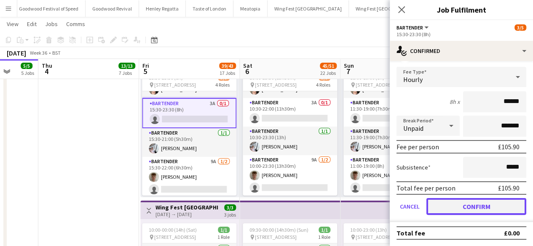
click at [461, 213] on button "Confirm" at bounding box center [476, 206] width 100 height 17
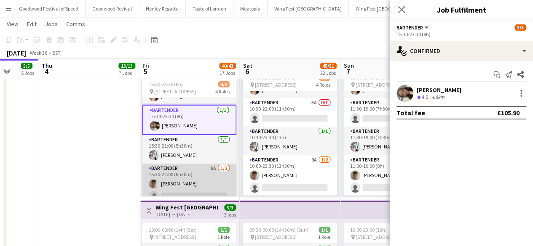
click at [178, 192] on app-card-role "Bartender 9A [DATE] 15:30-22:00 (6h30m) [PERSON_NAME] single-neutral-actions" at bounding box center [189, 184] width 94 height 41
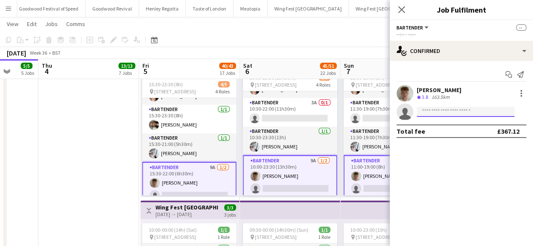
click at [435, 109] on input at bounding box center [465, 112] width 98 height 10
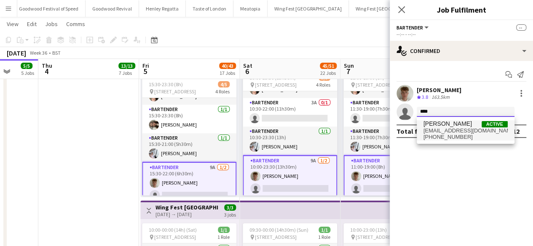
type input "****"
click at [445, 132] on span "[EMAIL_ADDRESS][DOMAIN_NAME]" at bounding box center [465, 131] width 84 height 7
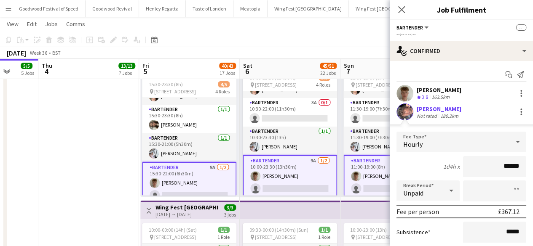
scroll to position [65, 0]
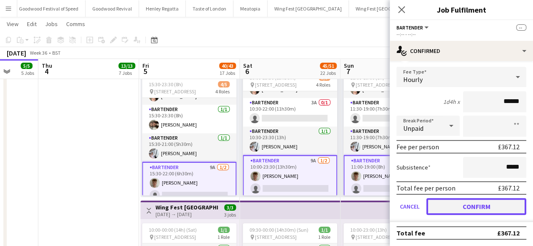
click at [458, 209] on button "Confirm" at bounding box center [476, 206] width 100 height 17
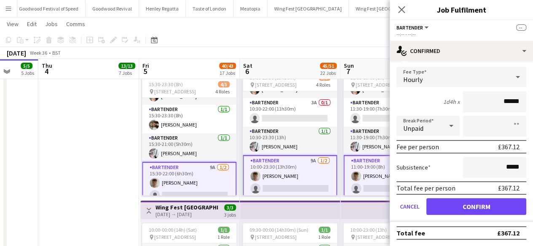
scroll to position [0, 0]
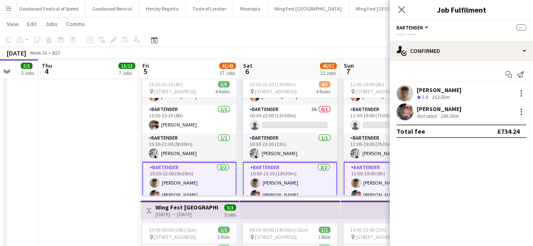
click at [323, 51] on div "[DATE] Week 36 • BST Publish 3 jobs Revert 3 jobs" at bounding box center [266, 53] width 533 height 12
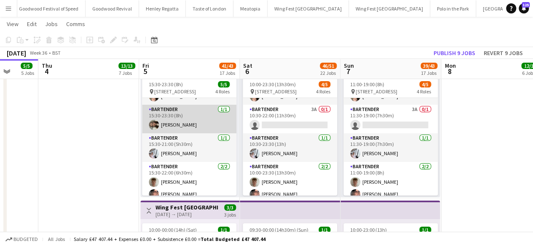
click at [199, 118] on app-card-role "Bartender [DATE] 15:30-23:30 (8h) [PERSON_NAME]" at bounding box center [189, 119] width 94 height 29
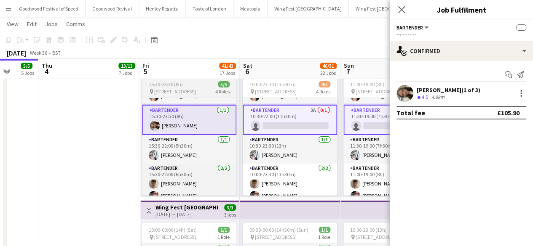
click at [193, 86] on div "15:30-23:30 (8h) 5/5" at bounding box center [189, 84] width 94 height 6
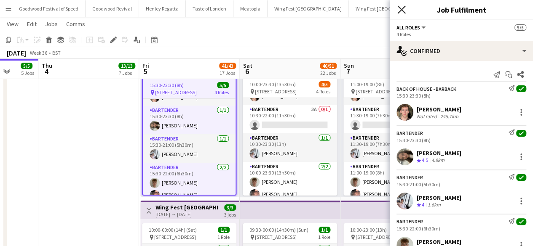
click at [405, 11] on app-icon "Close pop-in" at bounding box center [401, 10] width 12 height 12
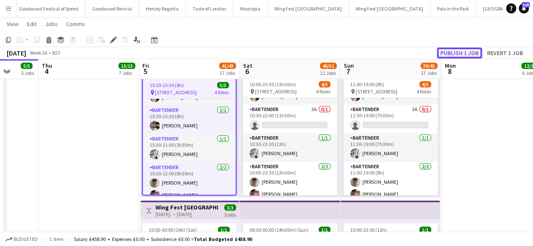
click at [448, 50] on button "Publish 1 job" at bounding box center [459, 53] width 45 height 11
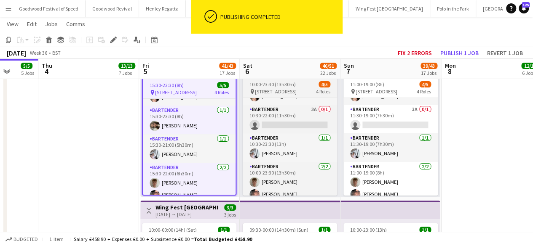
click at [295, 88] on span "[STREET_ADDRESS]" at bounding box center [276, 91] width 42 height 6
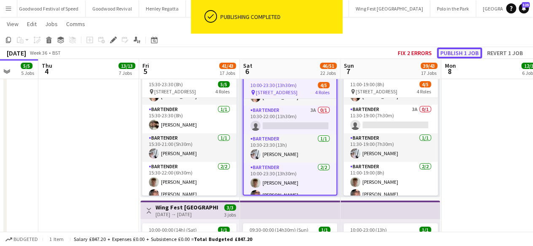
click at [451, 52] on button "Publish 1 job" at bounding box center [459, 53] width 45 height 11
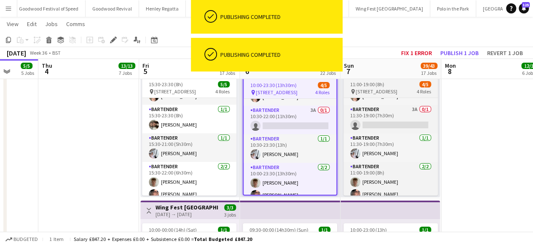
click at [397, 90] on span "[STREET_ADDRESS]" at bounding box center [376, 91] width 42 height 6
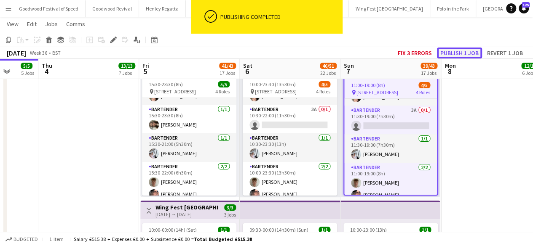
click at [457, 53] on button "Publish 1 job" at bounding box center [459, 53] width 45 height 11
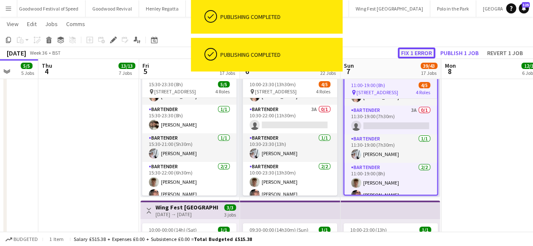
click at [426, 54] on button "Fix 1 error" at bounding box center [415, 53] width 37 height 11
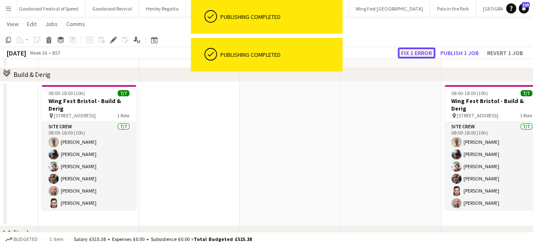
scroll to position [0, 290]
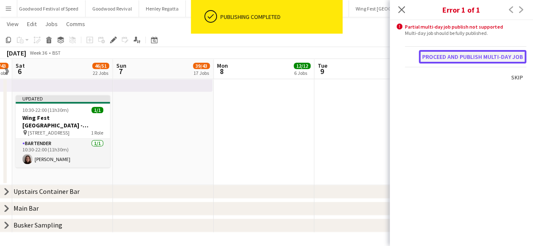
click at [433, 54] on button "Proceed and publish multi-day job" at bounding box center [472, 56] width 107 height 13
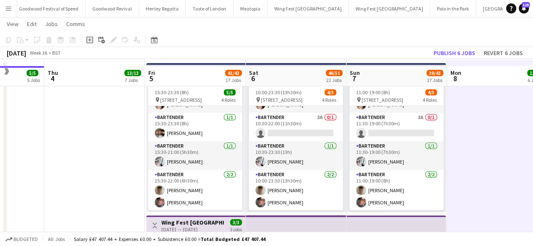
scroll to position [165, 0]
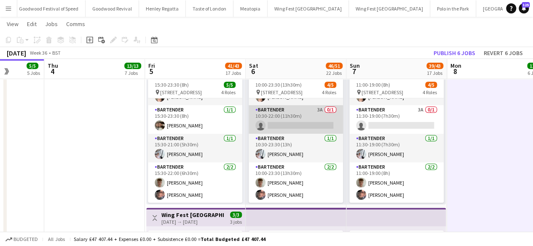
click at [292, 123] on app-card-role "Bartender 3A 0/1 10:30-22:00 (11h30m) single-neutral-actions" at bounding box center [295, 119] width 94 height 29
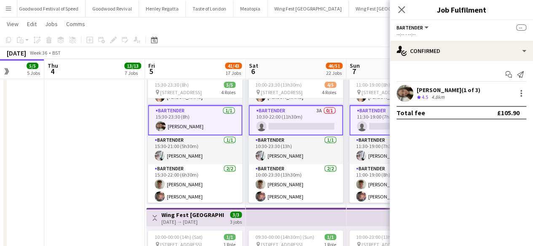
click at [292, 123] on app-card-role "Bartender 3A 0/1 10:30-22:00 (11h30m) single-neutral-actions" at bounding box center [295, 120] width 94 height 30
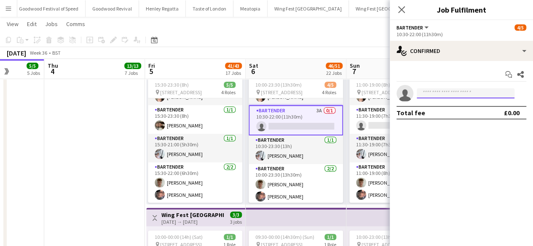
click at [429, 97] on input at bounding box center [465, 93] width 98 height 10
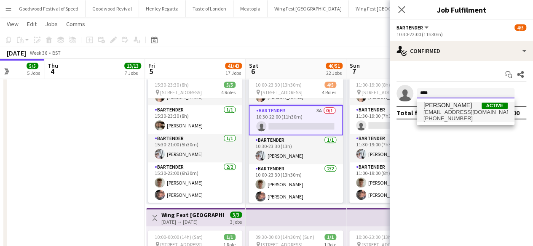
type input "****"
click at [439, 116] on span "[PHONE_NUMBER]" at bounding box center [465, 118] width 84 height 7
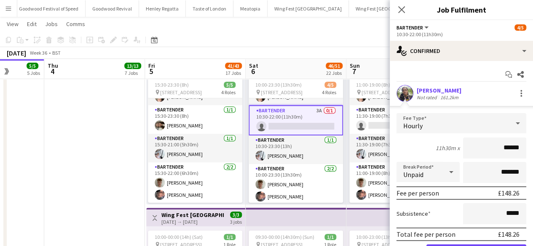
scroll to position [46, 0]
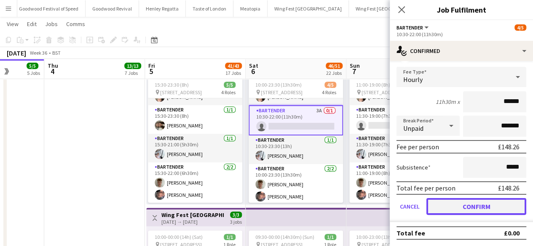
click at [455, 205] on button "Confirm" at bounding box center [476, 206] width 100 height 17
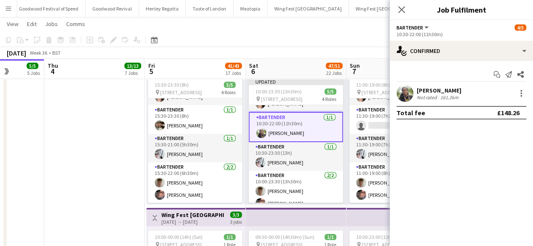
scroll to position [0, 0]
click at [378, 124] on app-card-role "Bartender 3A 0/1 11:30-19:00 (7h30m) single-neutral-actions" at bounding box center [396, 119] width 94 height 29
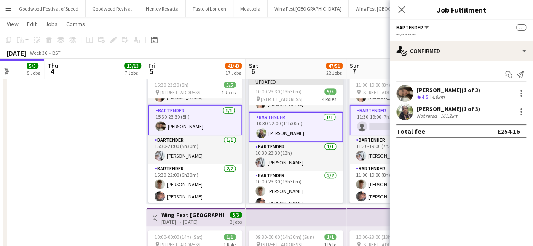
click at [378, 124] on app-card-role "Bartender 3A 0/1 11:30-19:00 (7h30m) single-neutral-actions" at bounding box center [396, 120] width 94 height 30
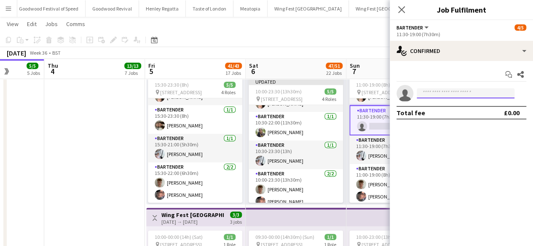
click at [437, 93] on input at bounding box center [465, 93] width 98 height 10
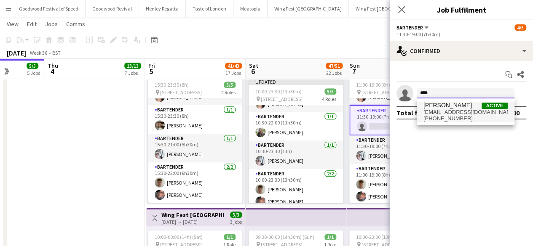
type input "****"
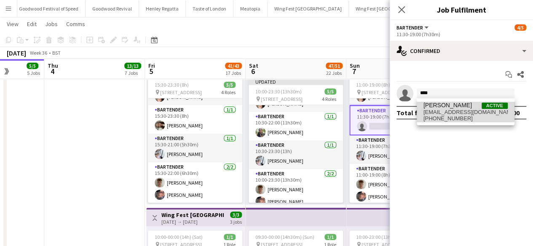
click at [439, 102] on span "[PERSON_NAME]" at bounding box center [447, 105] width 48 height 7
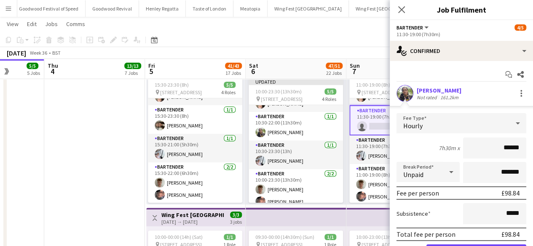
scroll to position [46, 0]
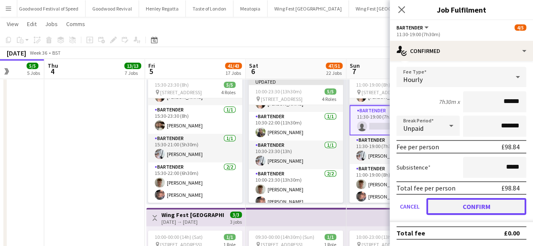
click at [445, 206] on button "Confirm" at bounding box center [476, 206] width 100 height 17
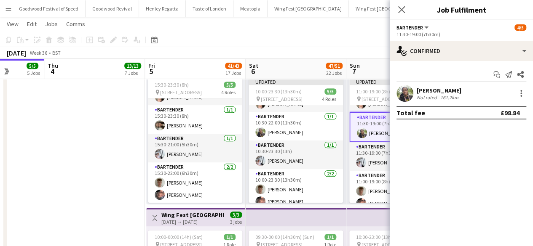
scroll to position [0, 0]
click at [332, 49] on div "[DATE] Week 36 • BST Publish 1 job Revert 1 job" at bounding box center [266, 53] width 533 height 12
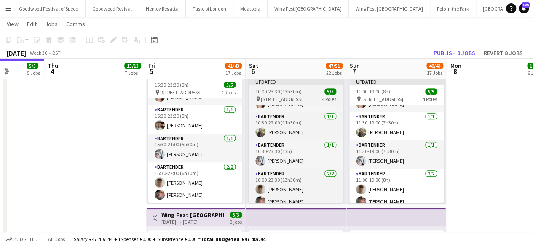
click at [302, 99] on span "[STREET_ADDRESS]" at bounding box center [282, 99] width 42 height 6
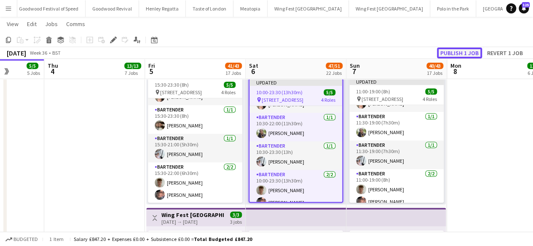
click at [451, 53] on button "Publish 1 job" at bounding box center [459, 53] width 45 height 11
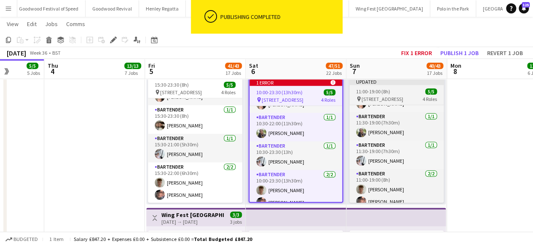
click at [387, 91] on span "11:00-19:00 (8h)" at bounding box center [373, 91] width 34 height 6
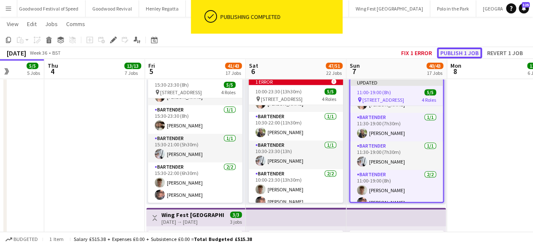
click at [451, 53] on button "Publish 1 job" at bounding box center [459, 53] width 45 height 11
click at [464, 53] on button "Publish 1 job" at bounding box center [459, 53] width 45 height 11
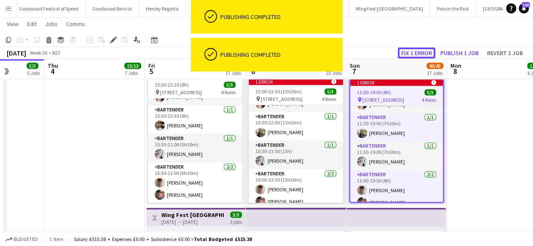
click at [422, 53] on button "Fix 1 error" at bounding box center [415, 53] width 37 height 11
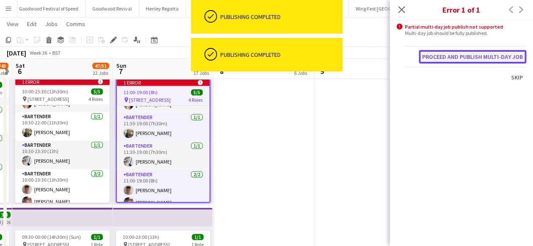
click at [438, 56] on button "Proceed and publish multi-day job" at bounding box center [472, 56] width 107 height 13
